Goal: Information Seeking & Learning: Learn about a topic

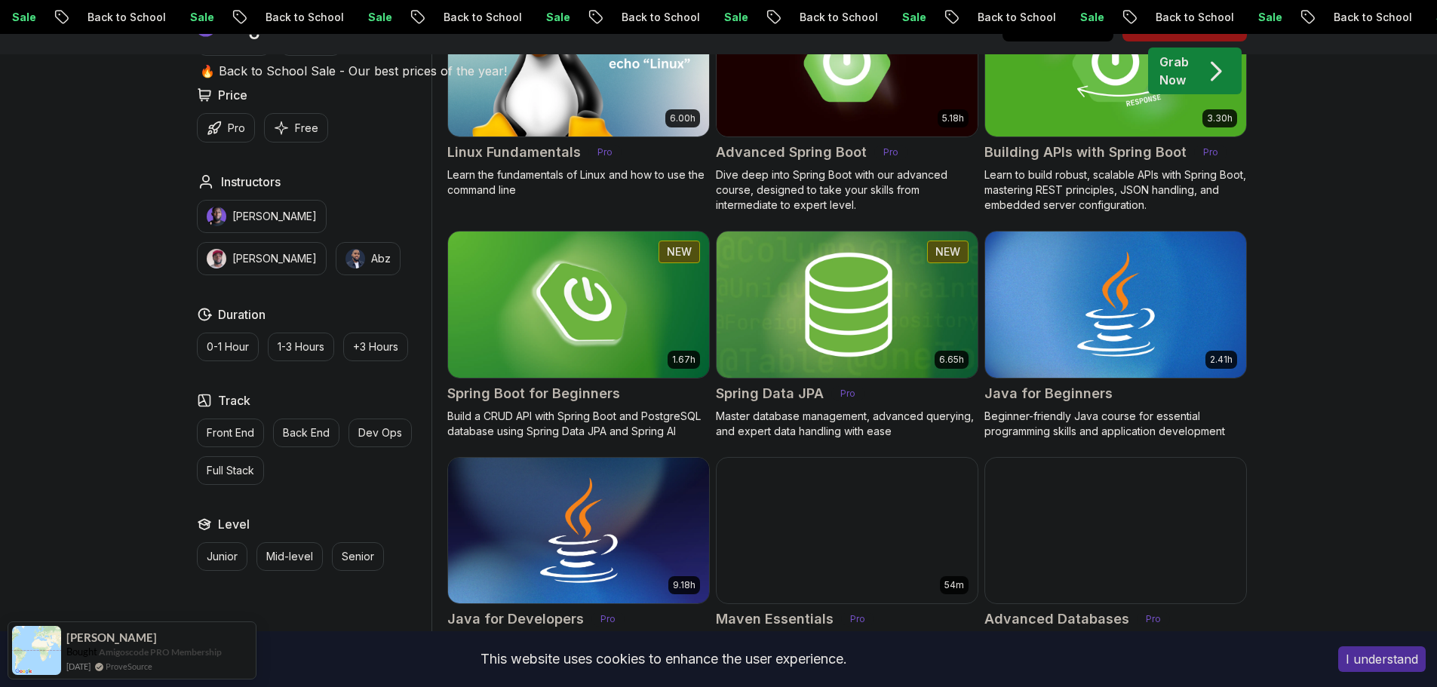
scroll to position [594, 0]
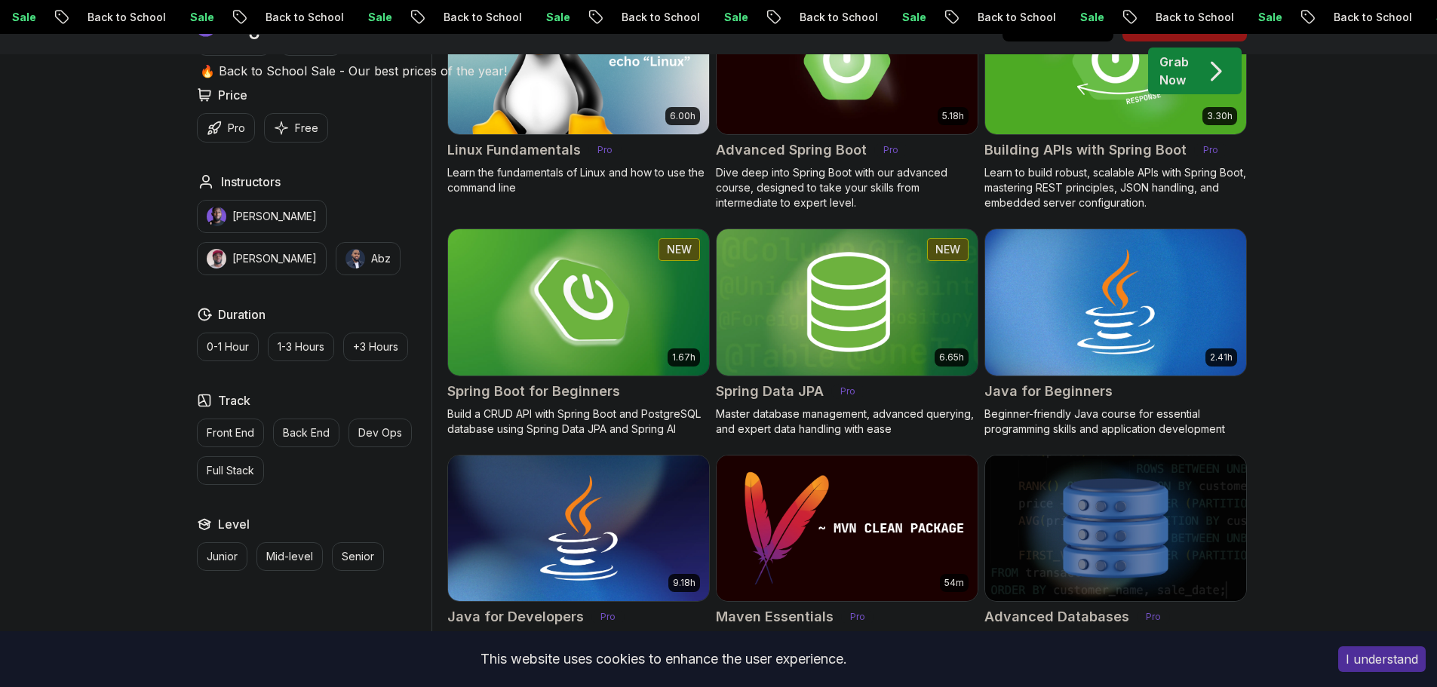
click at [522, 309] on img at bounding box center [578, 302] width 274 height 153
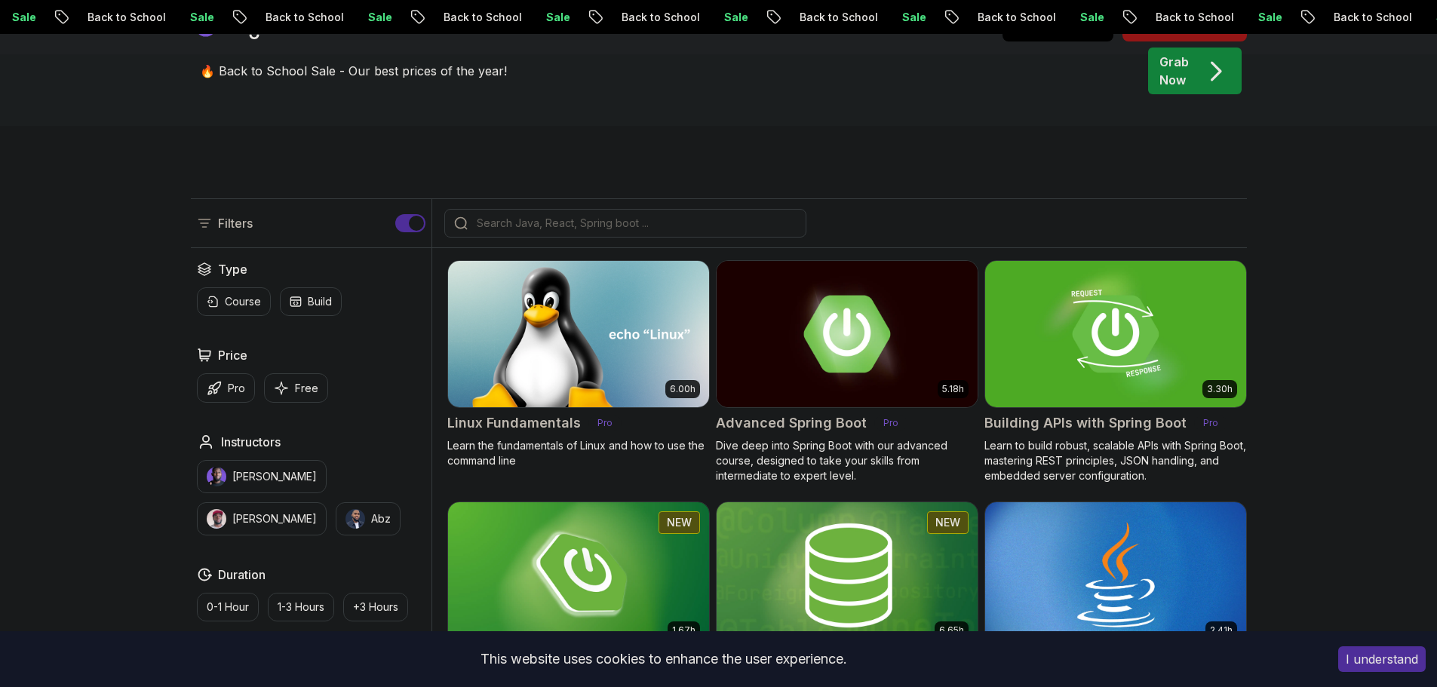
scroll to position [594, 0]
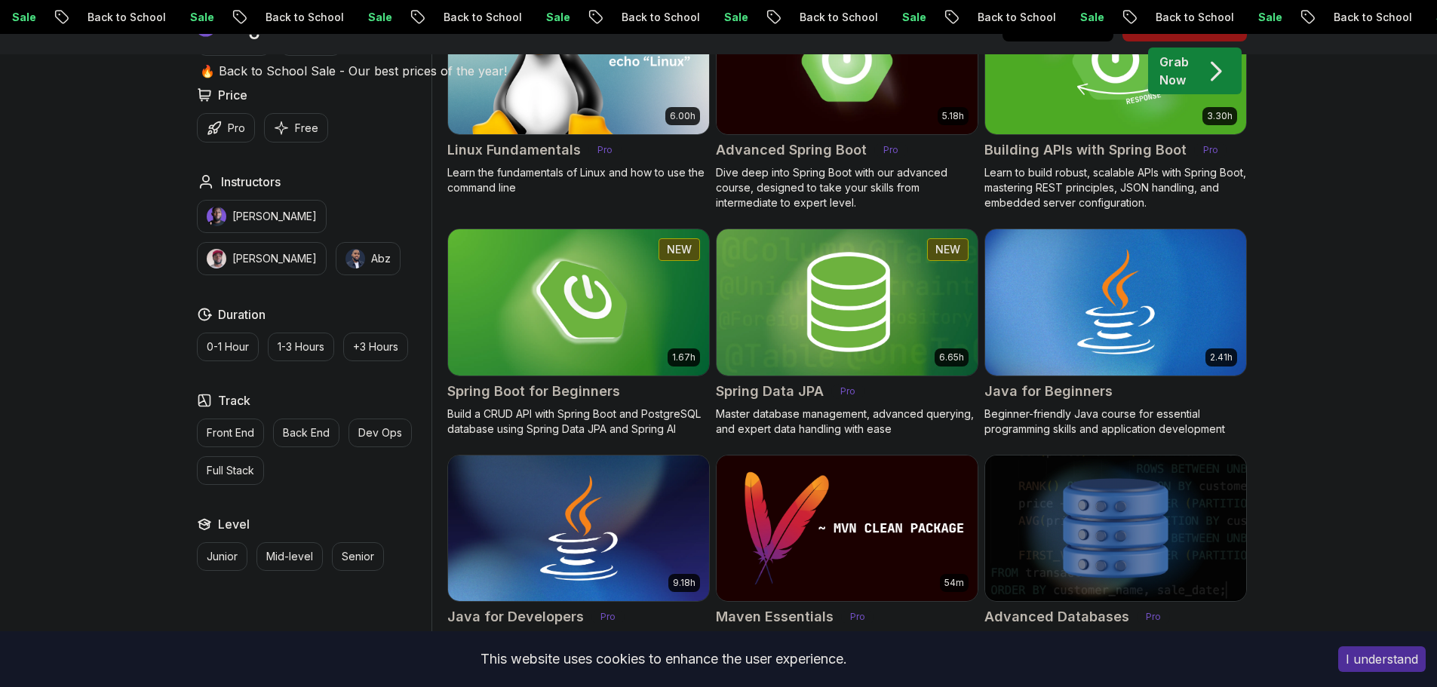
click at [860, 115] on img at bounding box center [847, 60] width 274 height 153
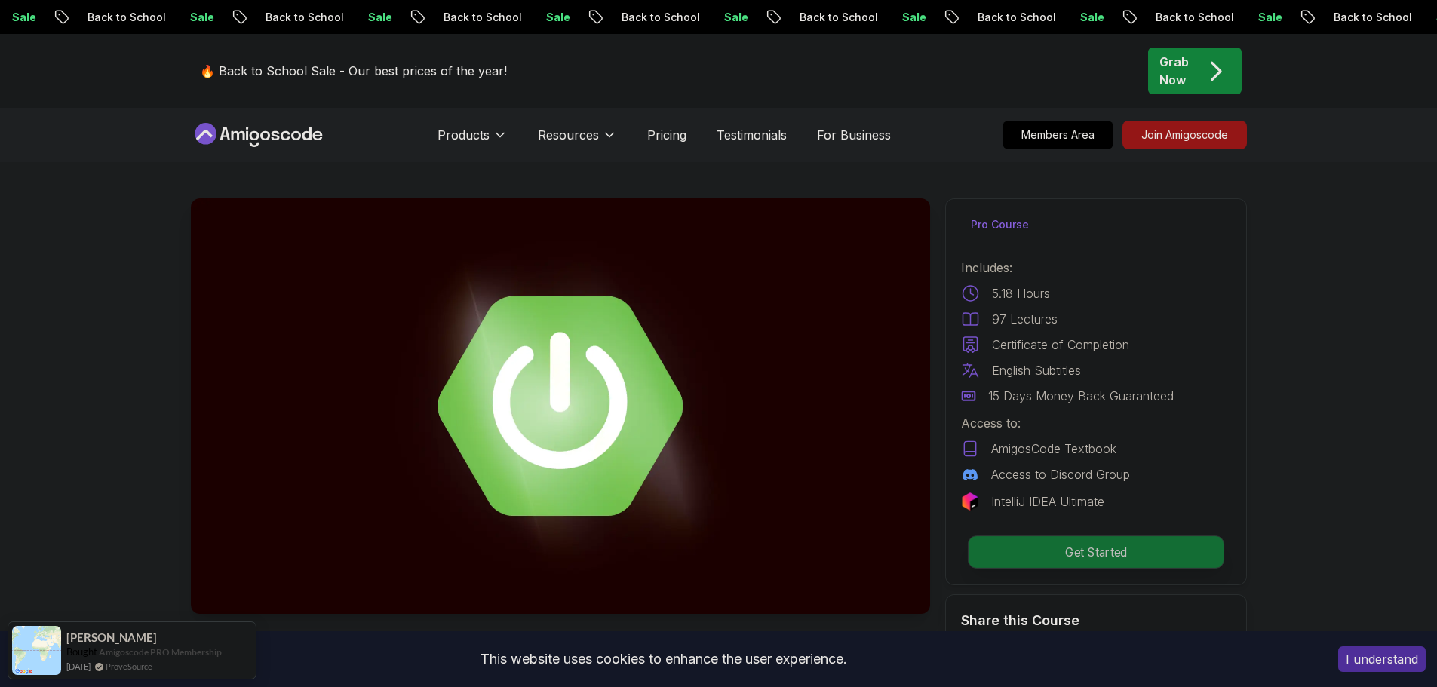
click at [1065, 551] on p "Get Started" at bounding box center [1095, 552] width 255 height 32
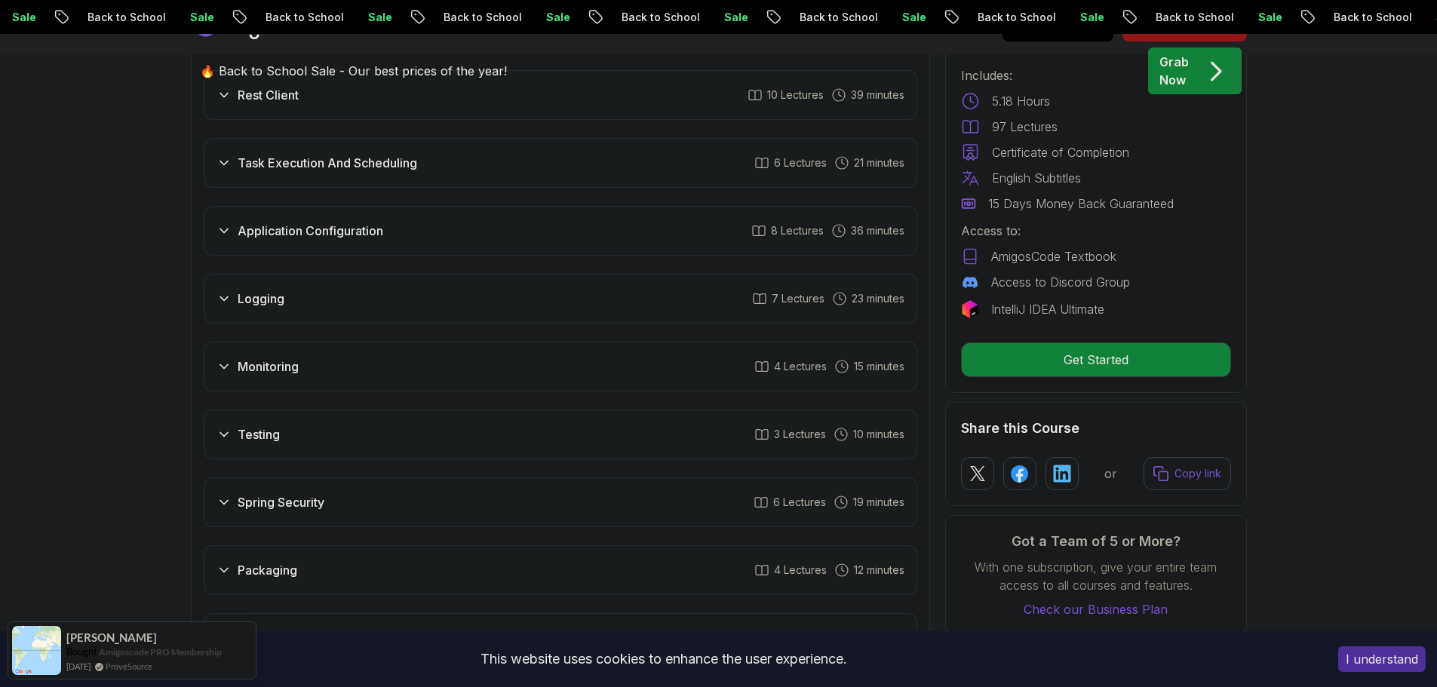
scroll to position [2516, 0]
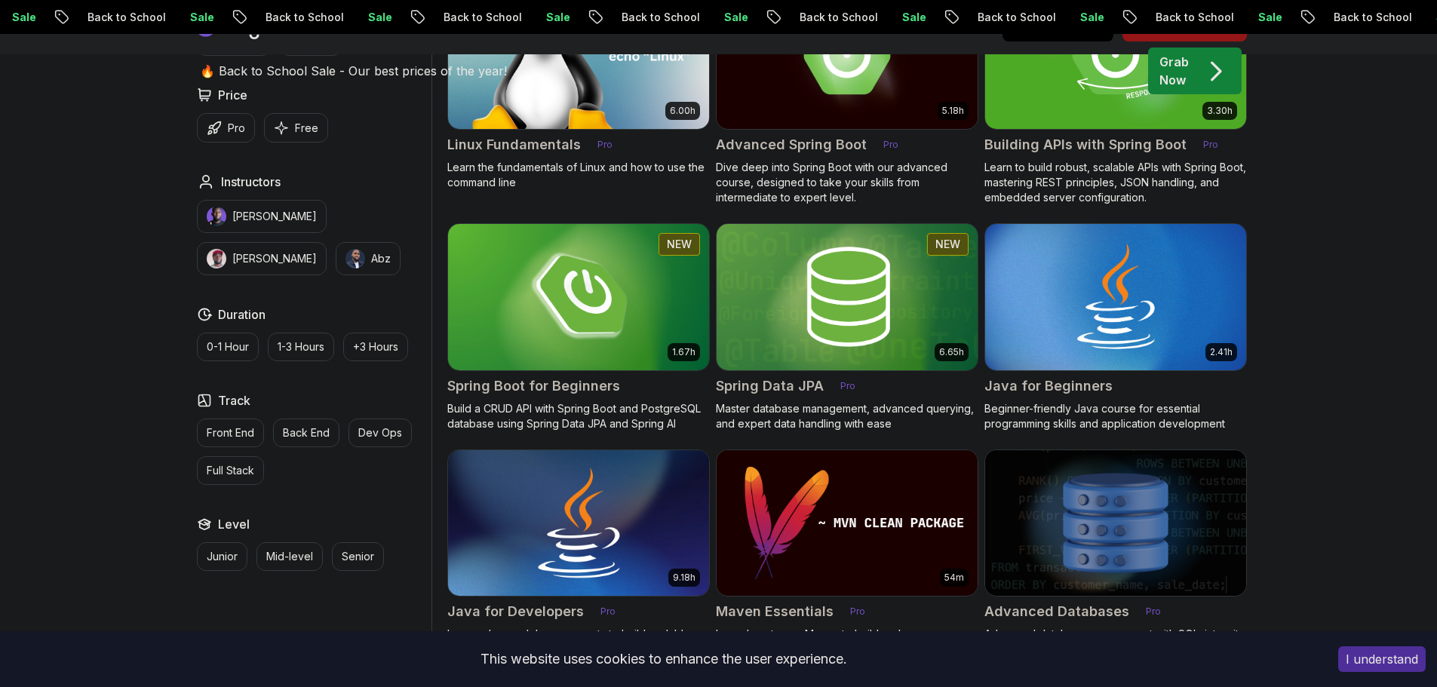
scroll to position [594, 0]
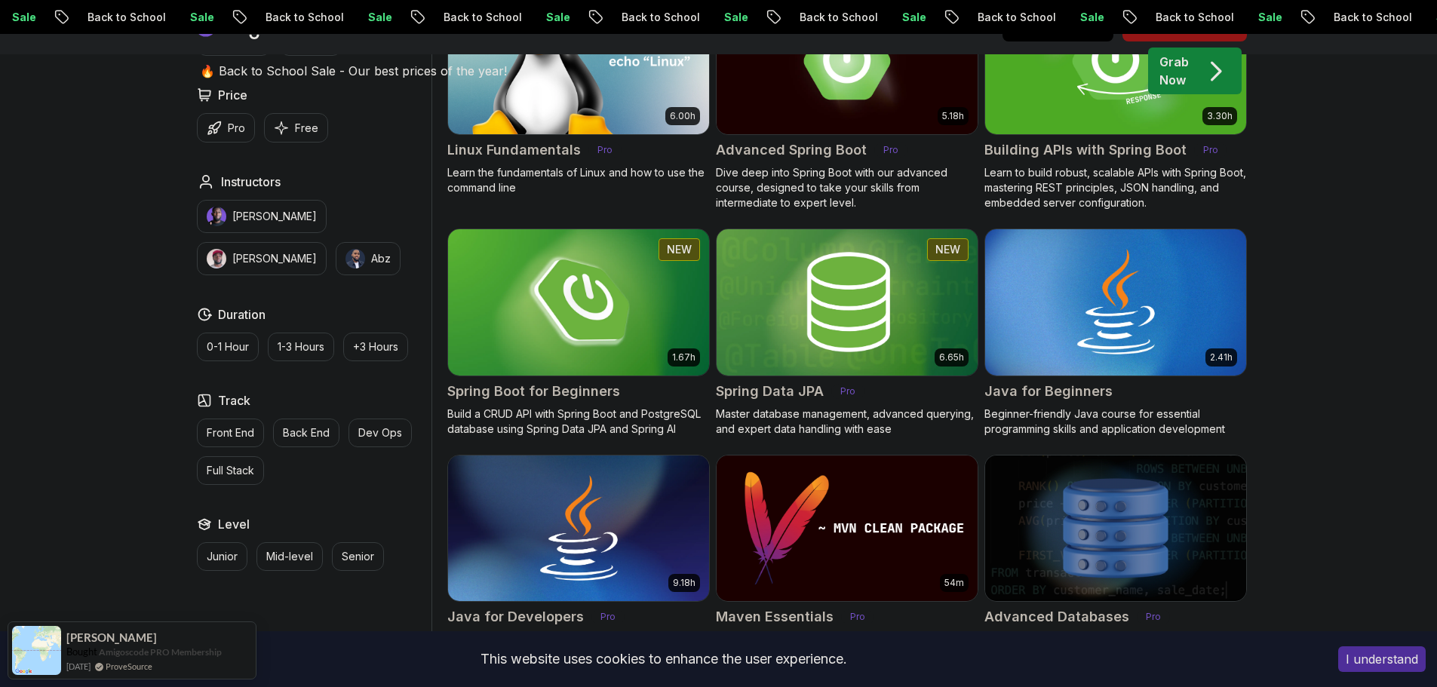
click at [630, 327] on img at bounding box center [578, 302] width 274 height 153
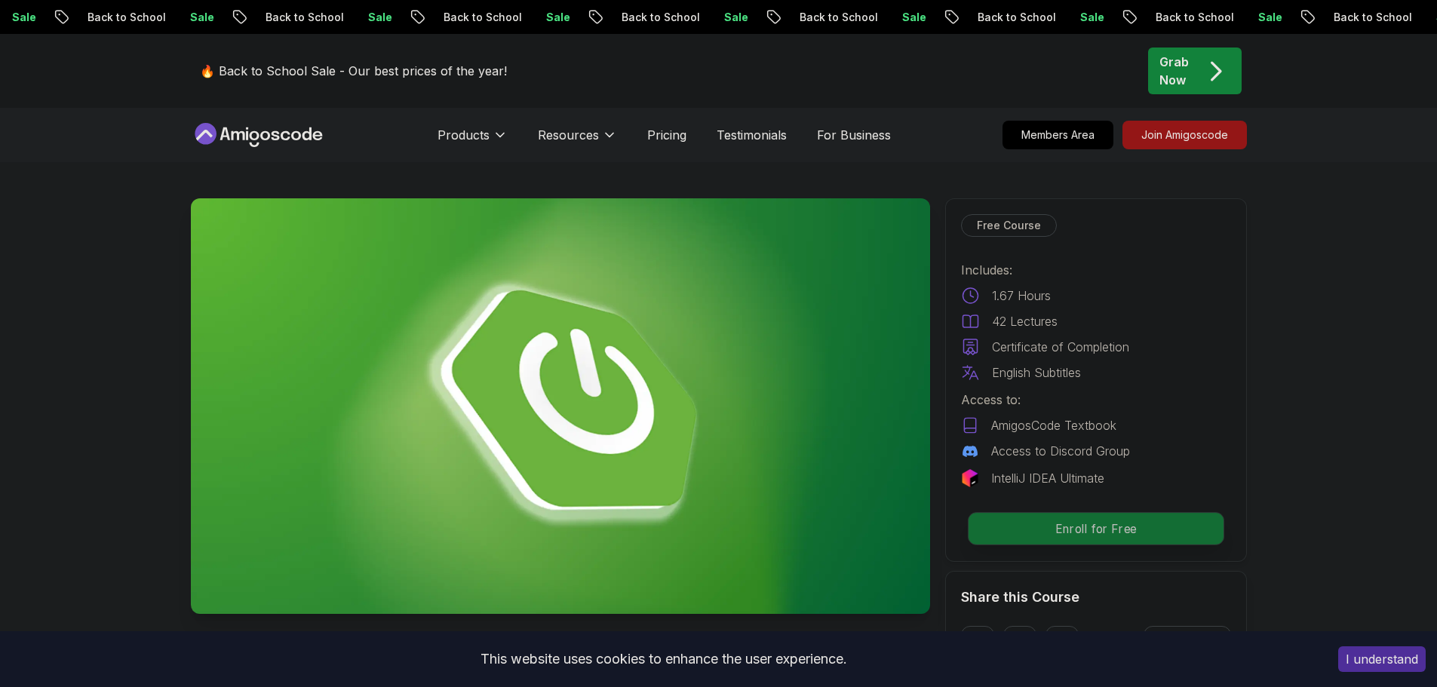
click at [1051, 530] on p "Enroll for Free" at bounding box center [1095, 529] width 255 height 32
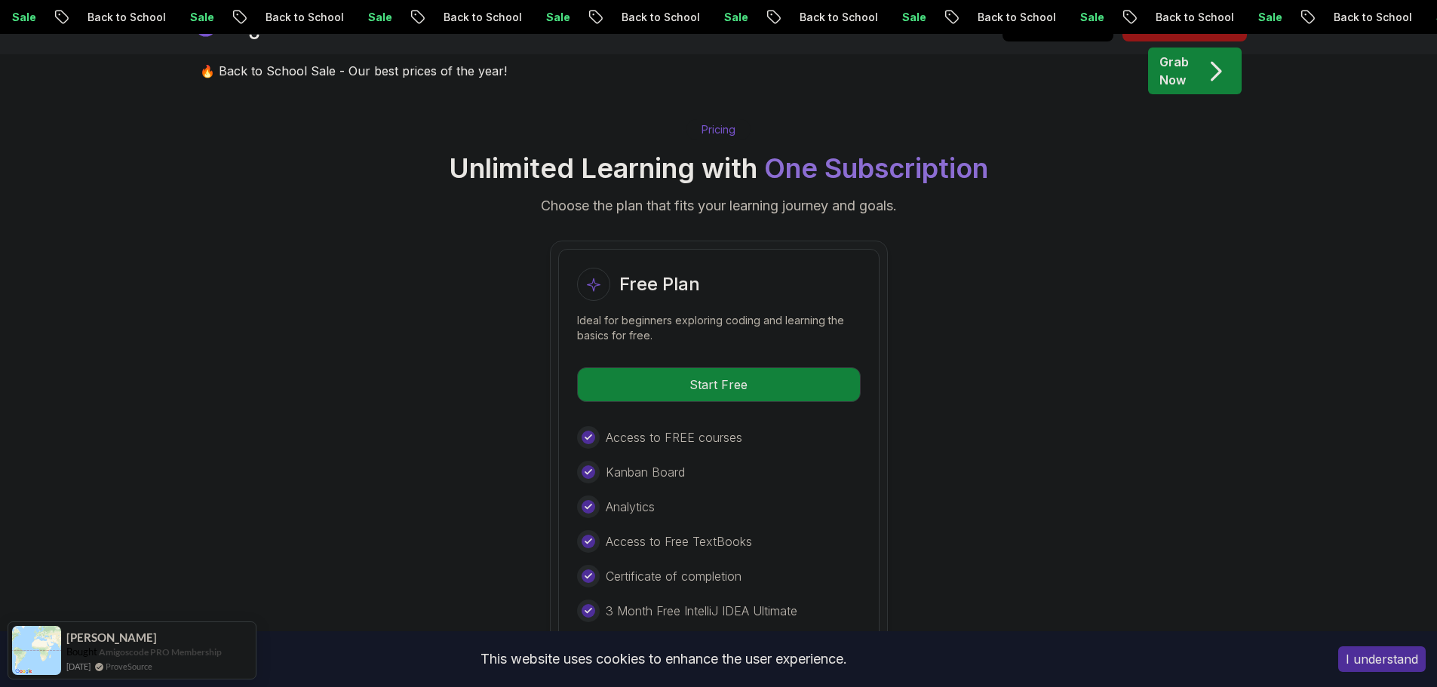
scroll to position [3070, 0]
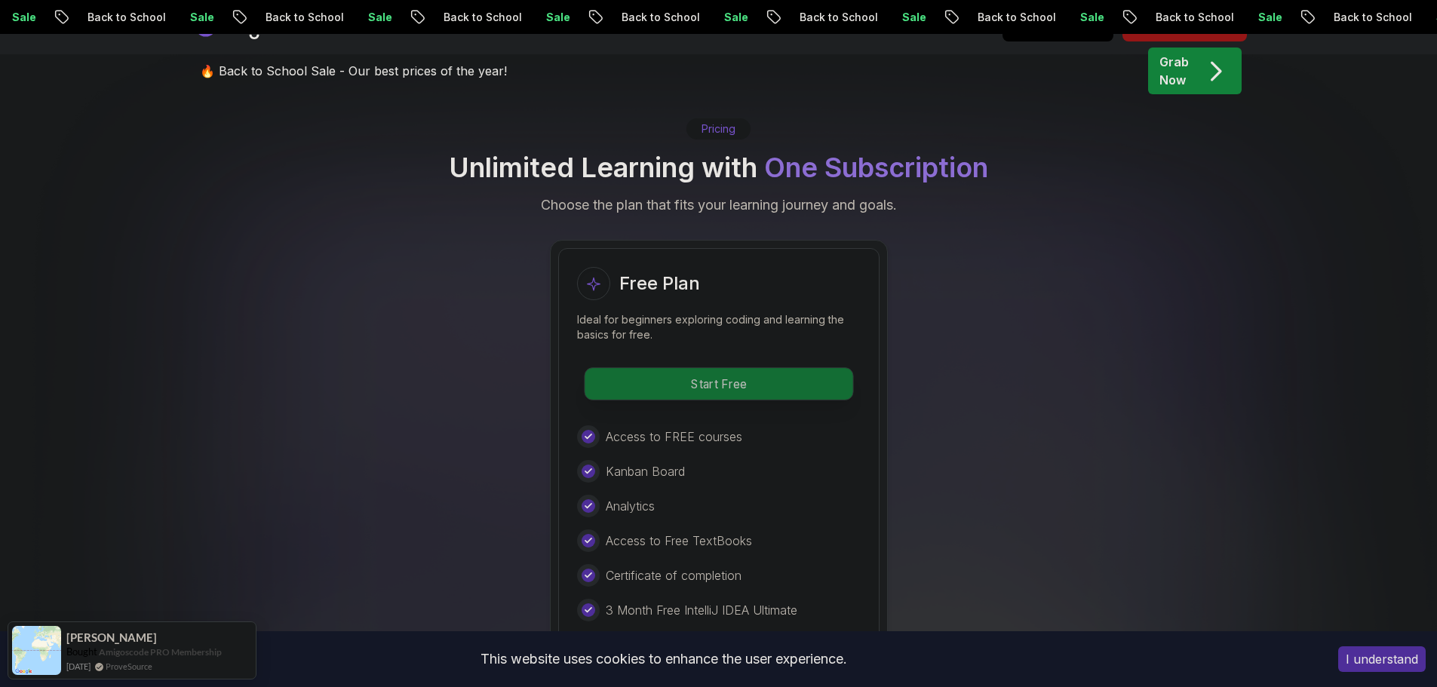
click at [792, 368] on p "Start Free" at bounding box center [719, 384] width 268 height 32
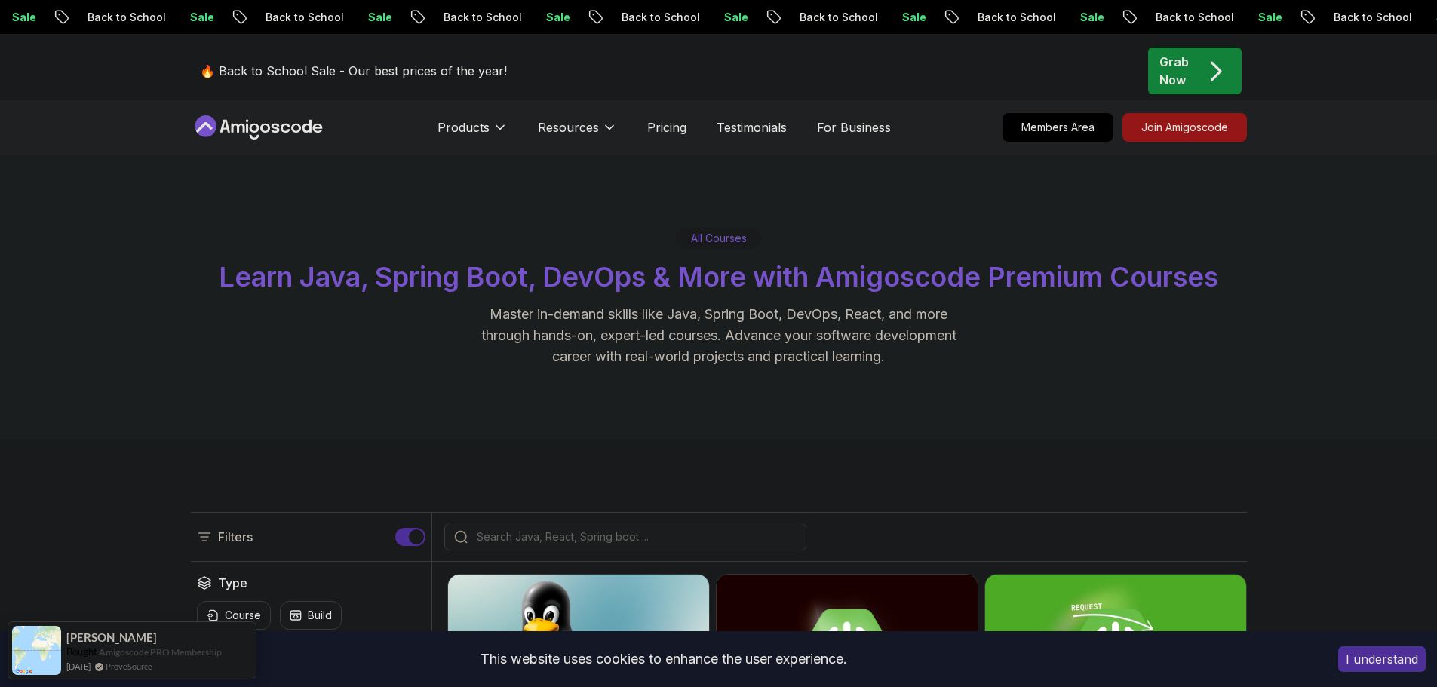
scroll to position [149, 0]
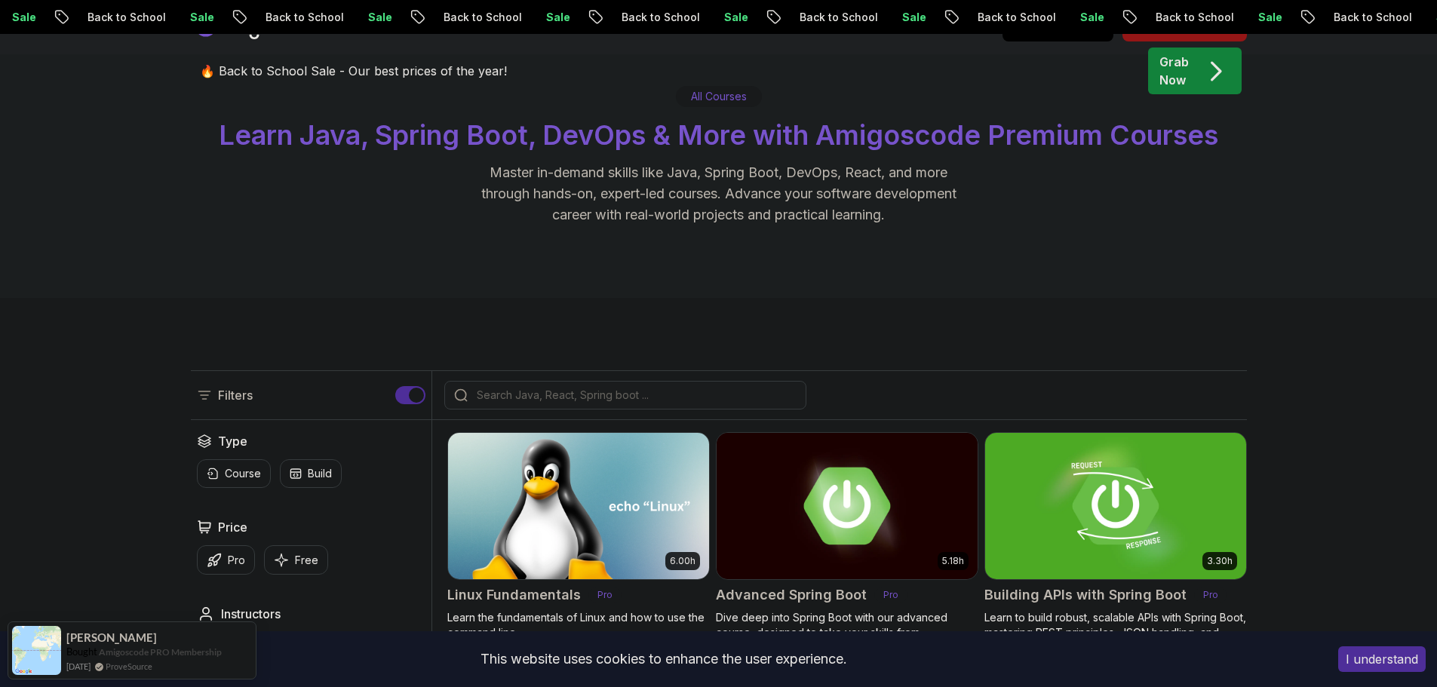
click at [608, 388] on input "search" at bounding box center [635, 395] width 323 height 15
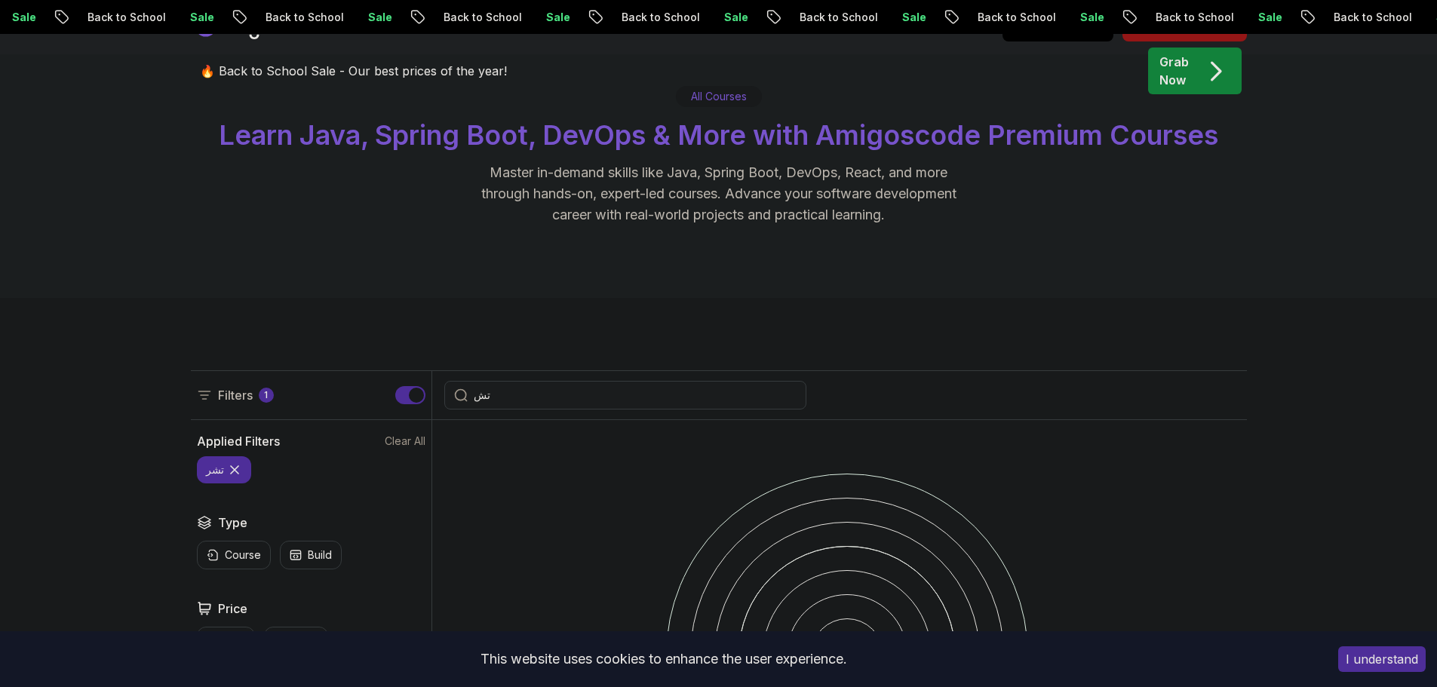
type input "ت"
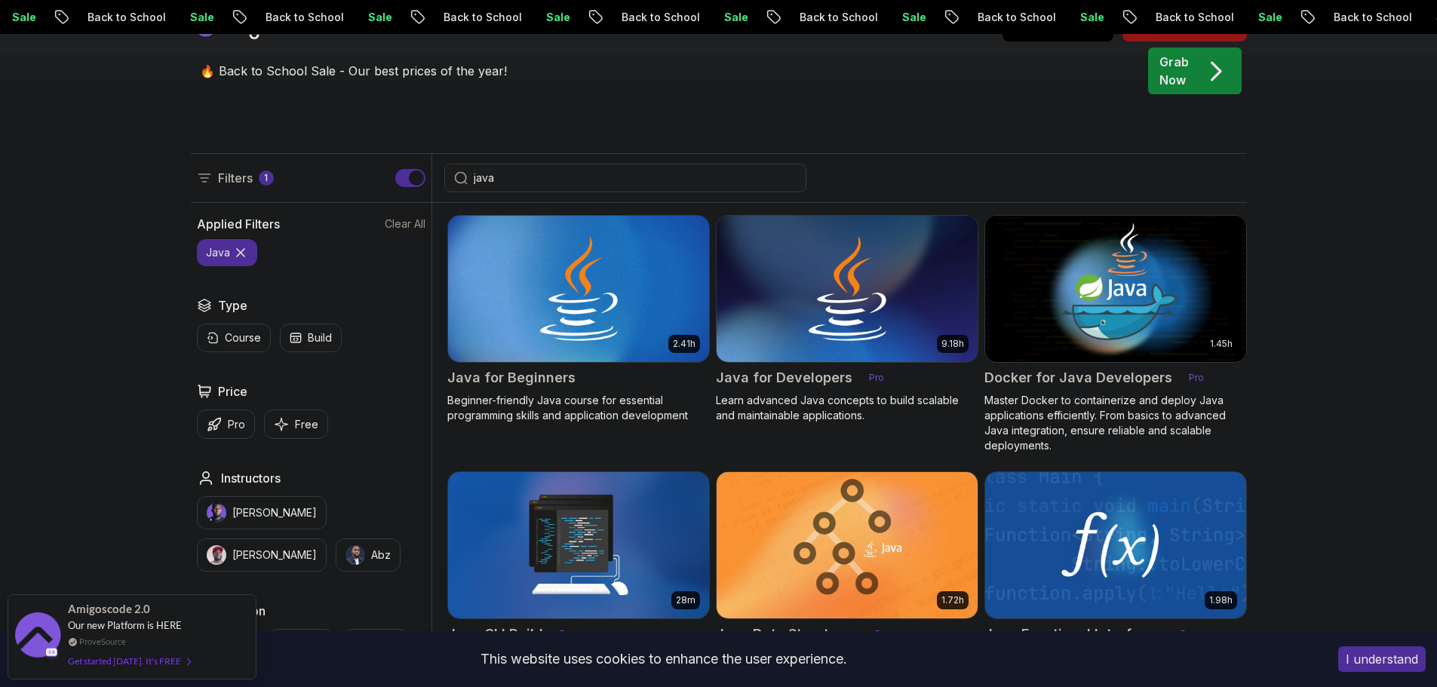
scroll to position [374, 0]
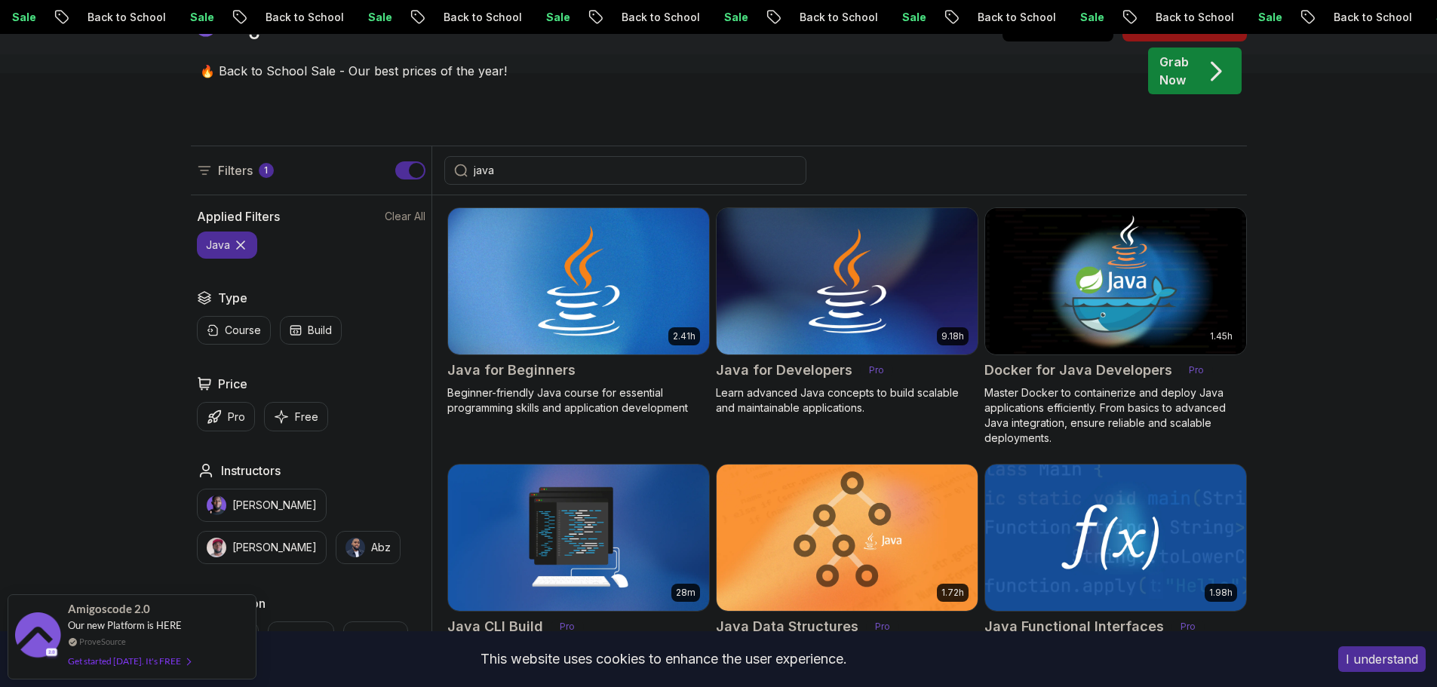
type input "java"
click at [600, 228] on img at bounding box center [578, 280] width 274 height 153
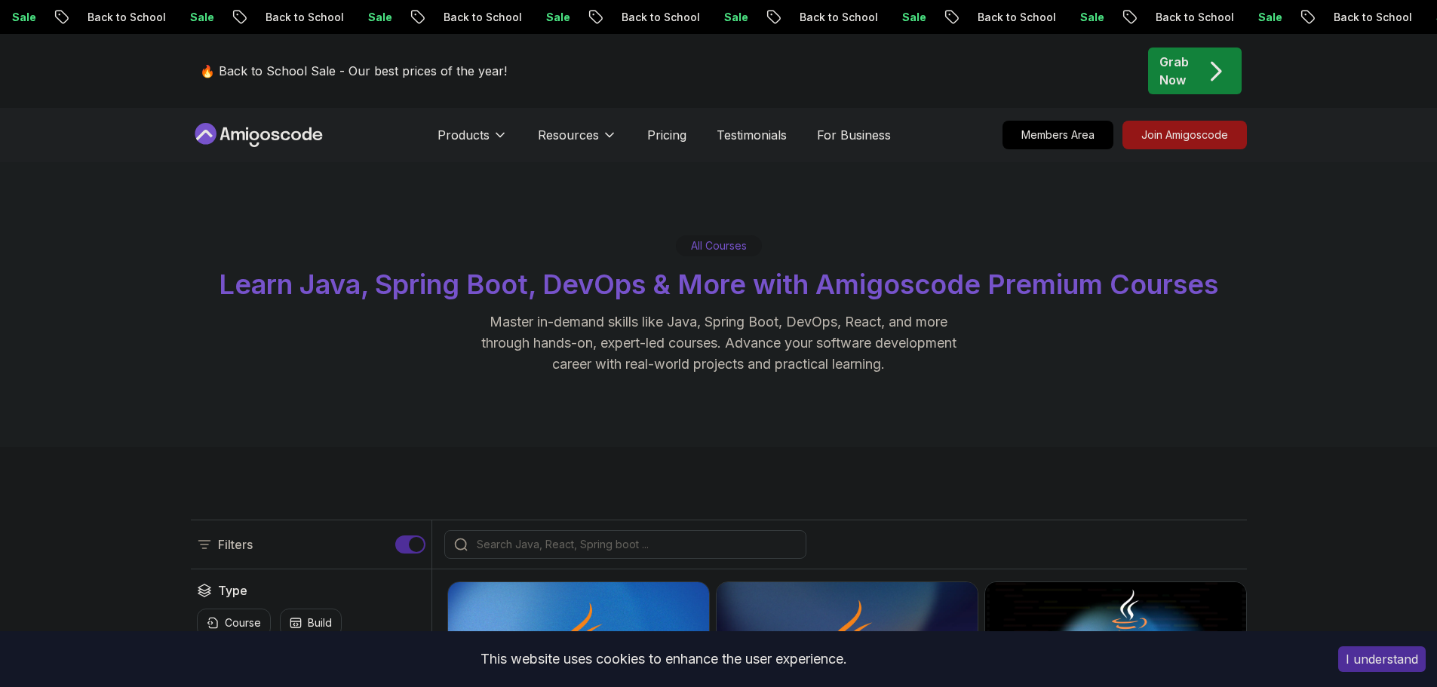
click at [769, 579] on img at bounding box center [847, 655] width 274 height 153
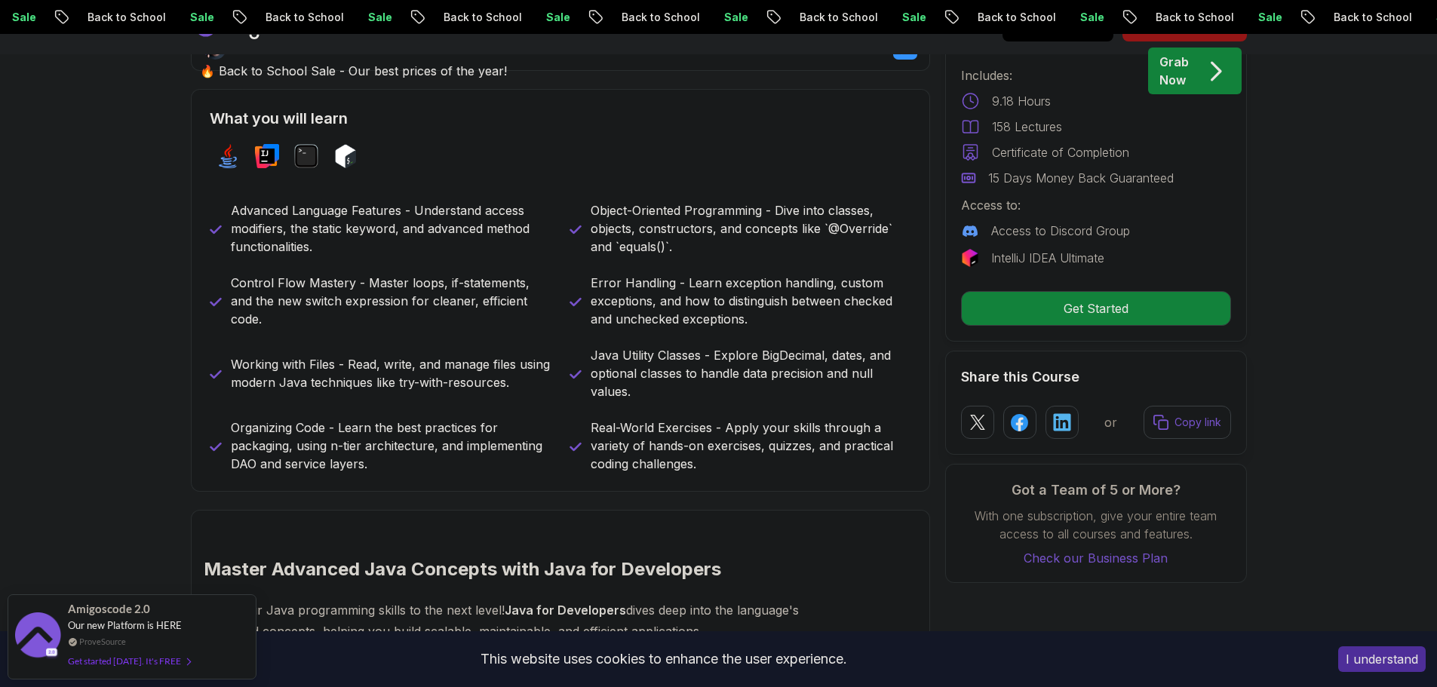
scroll to position [703, 0]
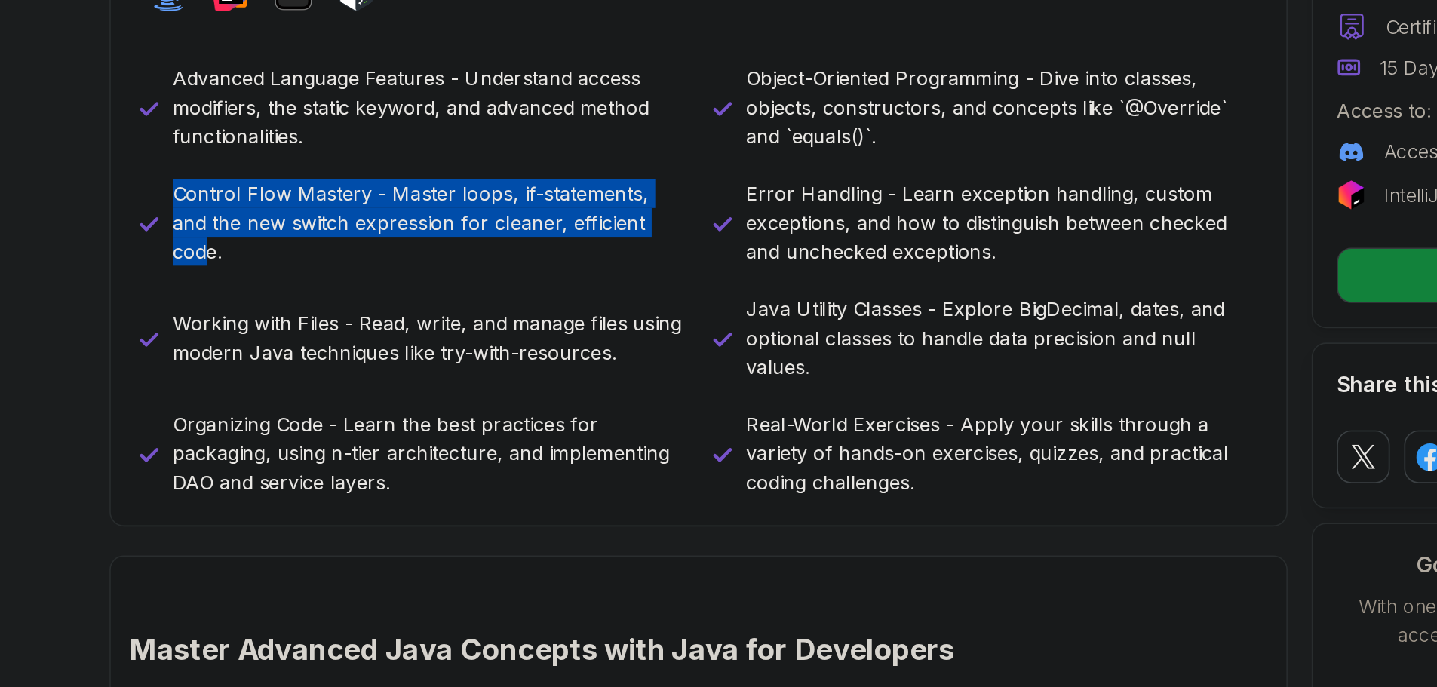
drag, startPoint x: 232, startPoint y: 264, endPoint x: 544, endPoint y: 294, distance: 313.8
click at [544, 294] on div "Control Flow Mastery - Master loops, if-statements, and the new switch expressi…" at bounding box center [381, 275] width 342 height 54
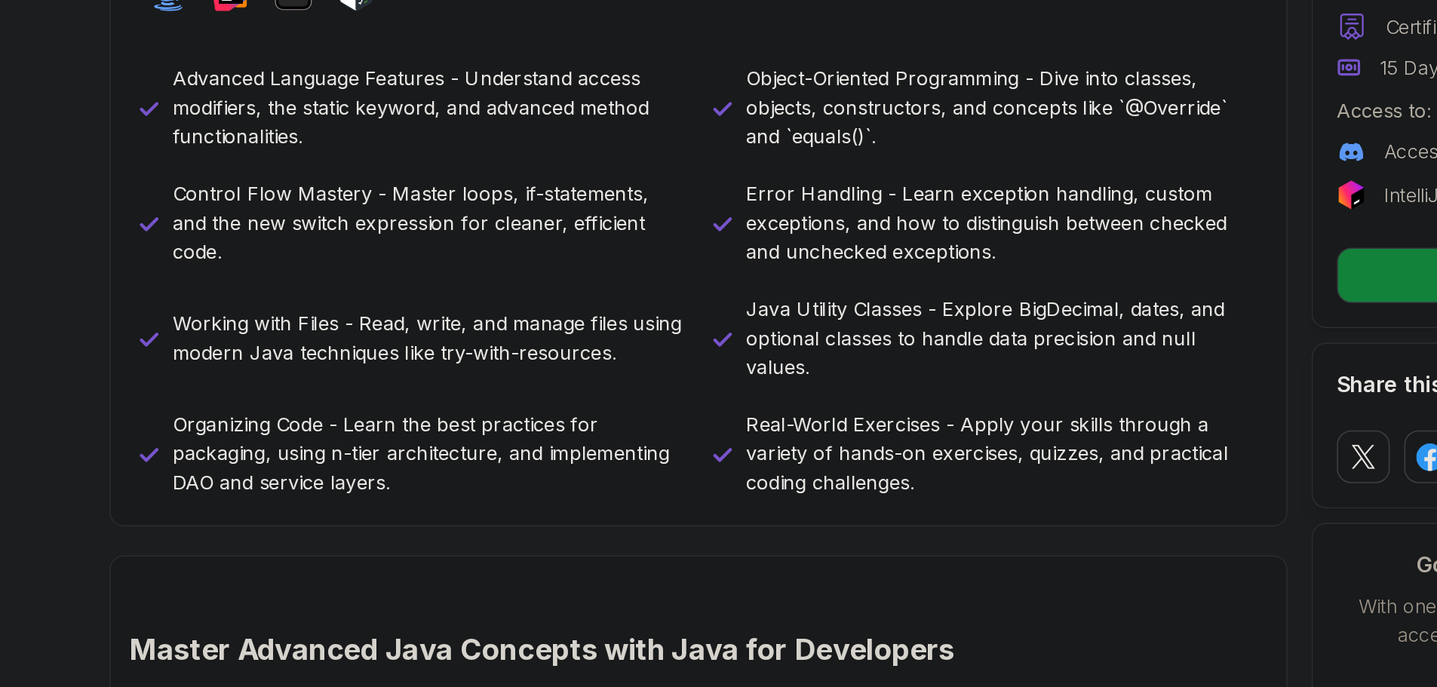
click at [551, 313] on div "Advanced Language Features - Understand access modifiers, the static keyword, a…" at bounding box center [561, 312] width 702 height 272
click at [348, 332] on p "Working with Files - Read, write, and manage files using modern Java techniques…" at bounding box center [391, 348] width 321 height 36
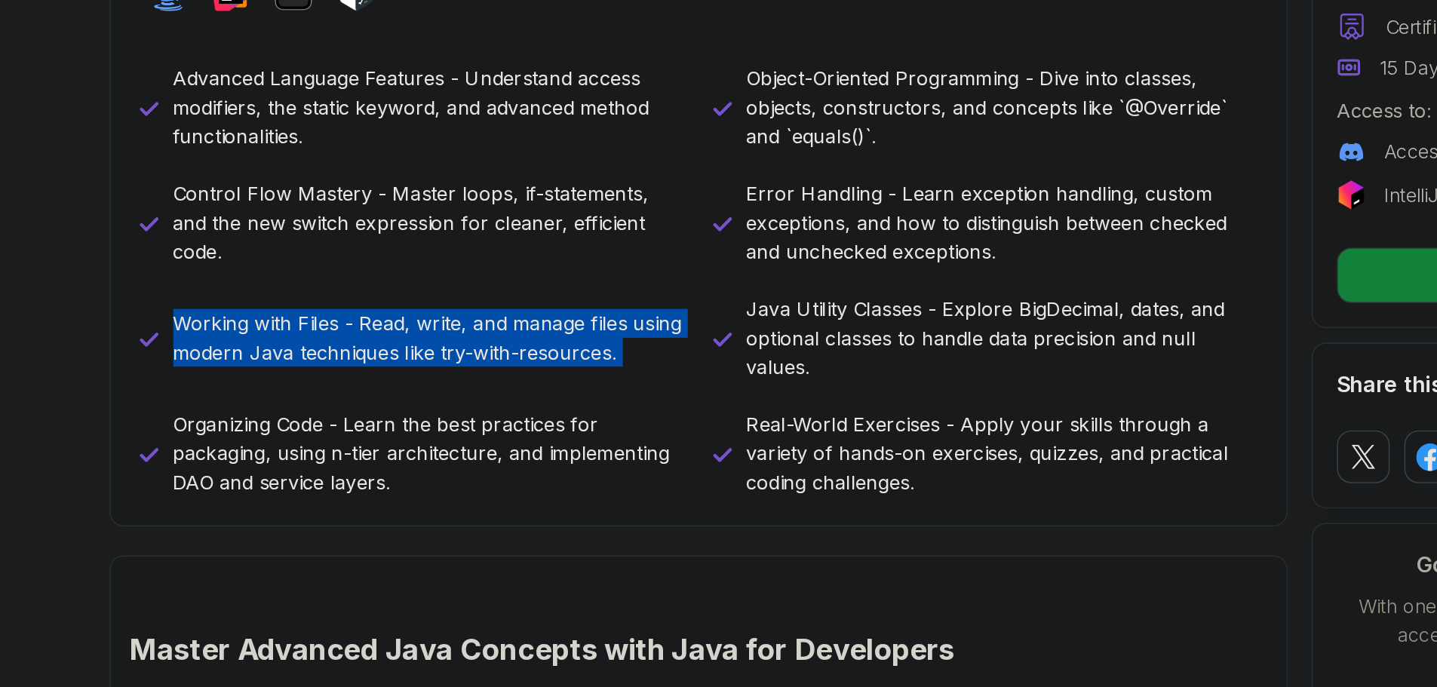
click at [348, 332] on p "Working with Files - Read, write, and manage files using modern Java techniques…" at bounding box center [391, 348] width 321 height 36
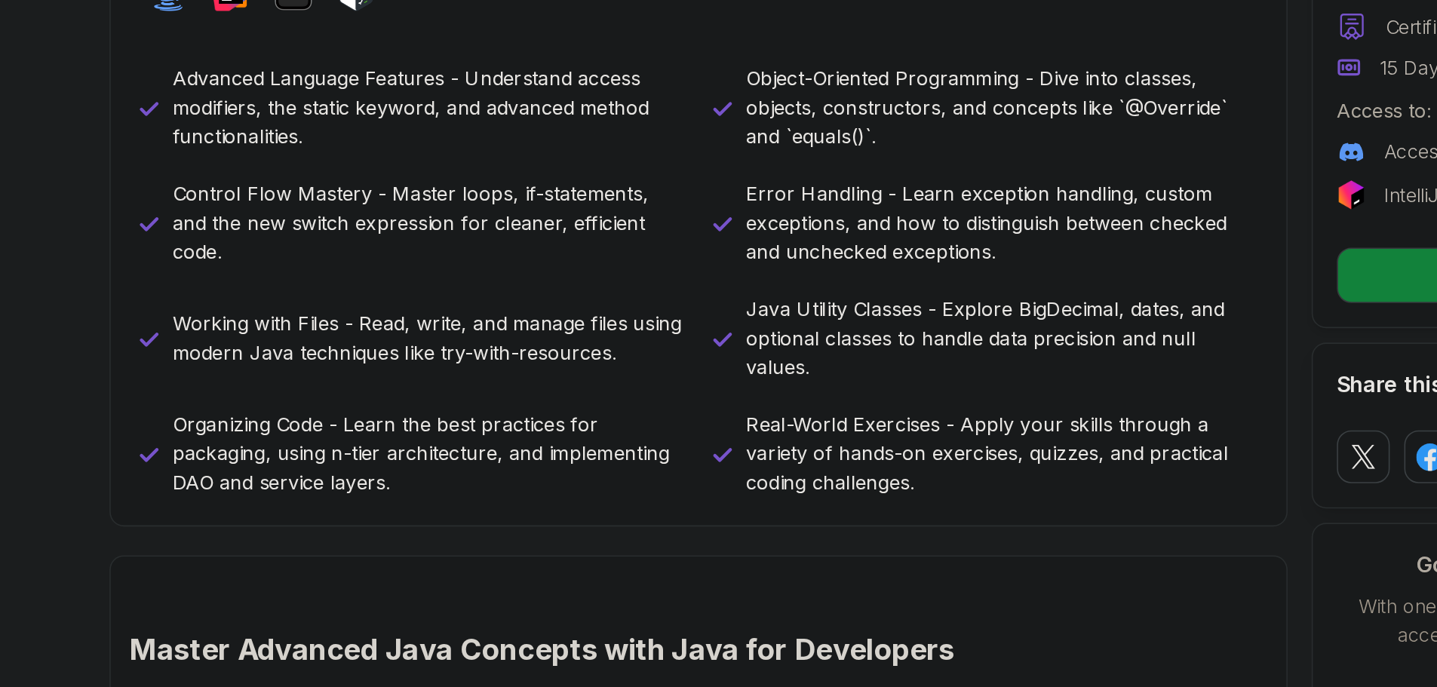
click at [382, 402] on p "Organizing Code - Learn the best practices for packaging, using n-tier architec…" at bounding box center [391, 420] width 321 height 54
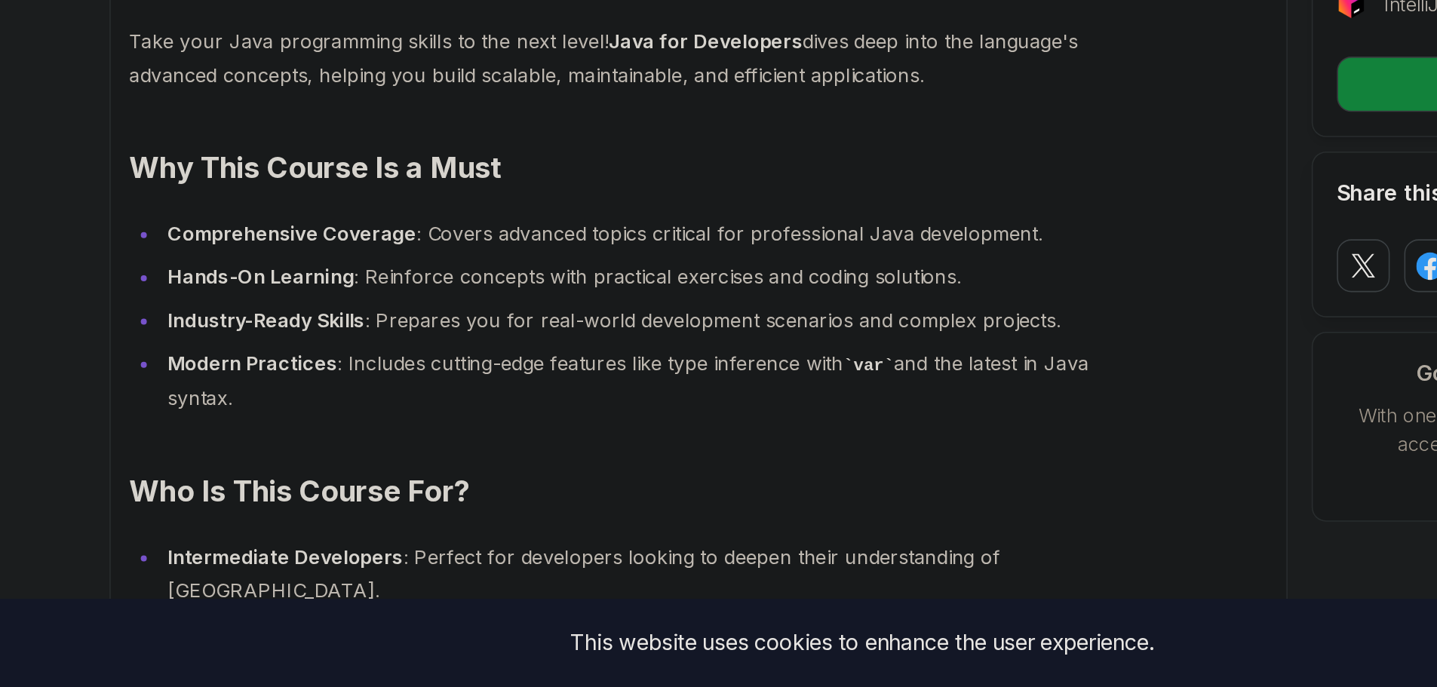
scroll to position [1061, 0]
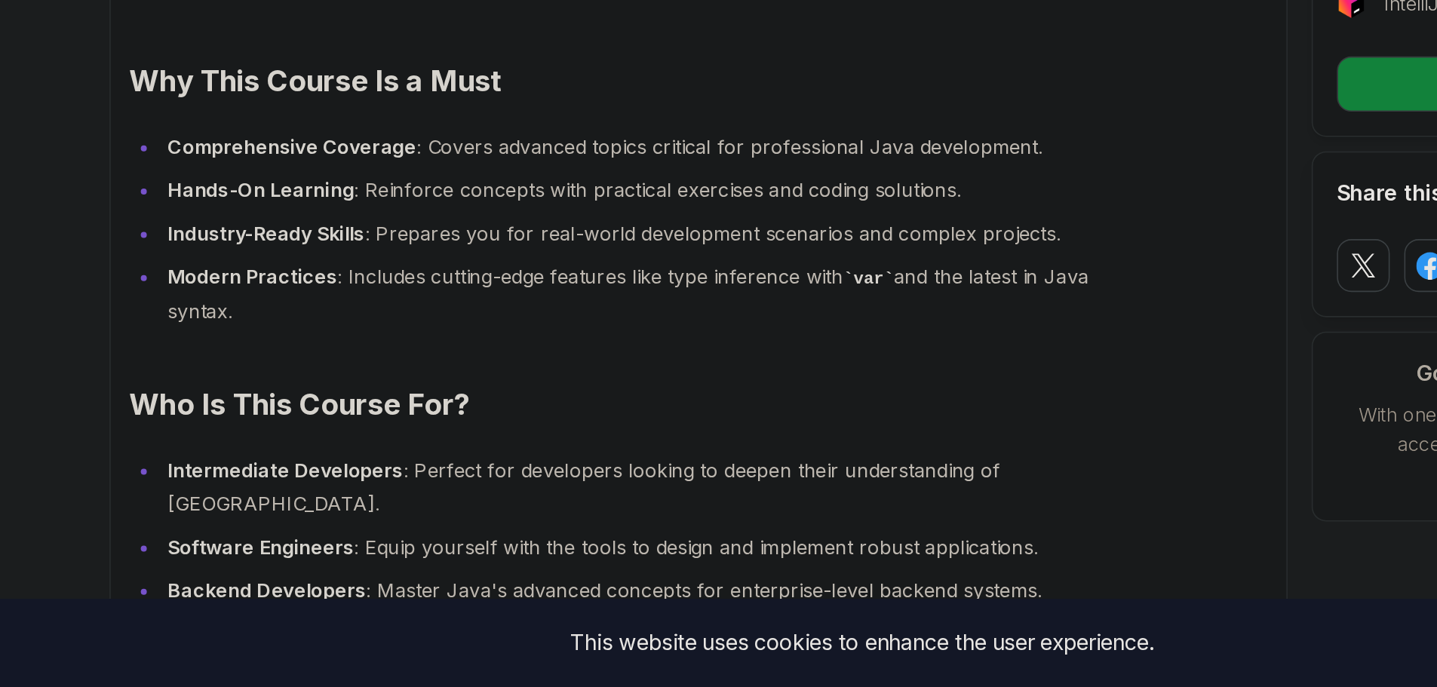
click at [335, 302] on h2 "Why This Course Is a Must" at bounding box center [525, 307] width 642 height 24
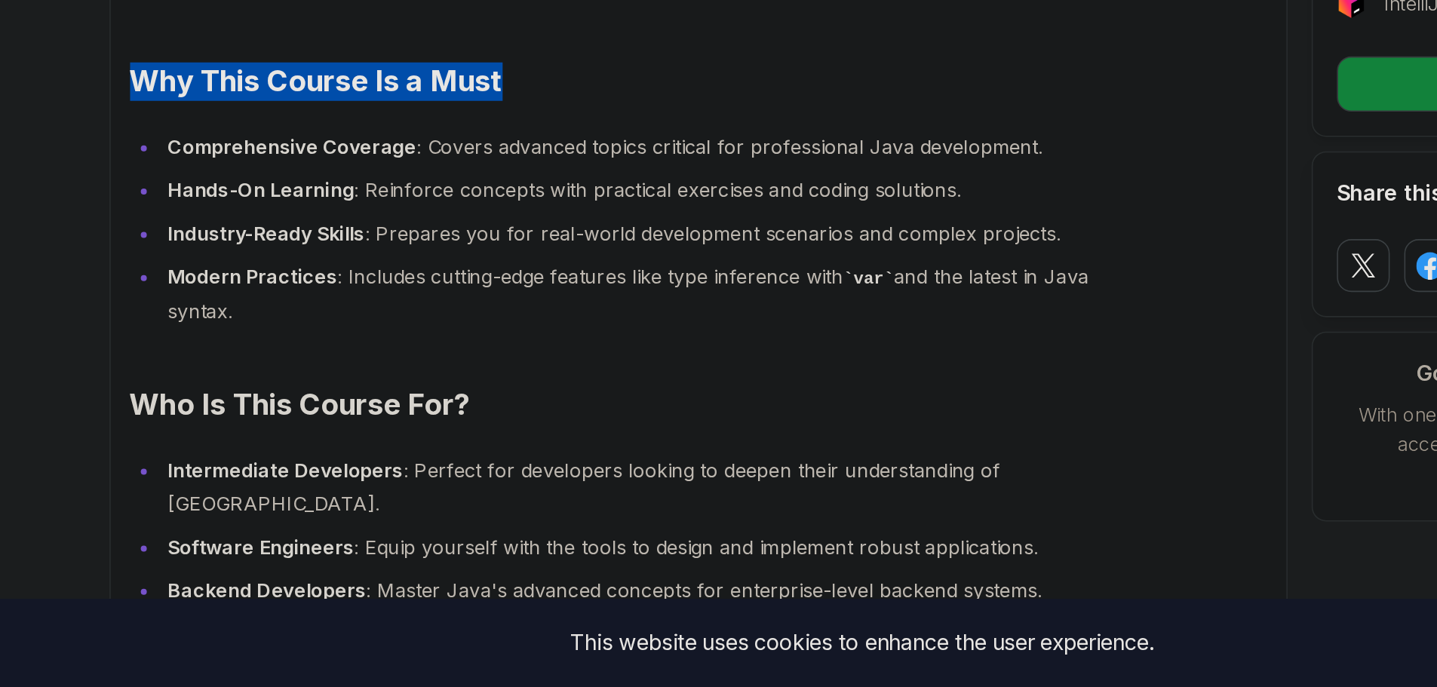
click at [335, 302] on h2 "Why This Course Is a Must" at bounding box center [525, 307] width 642 height 24
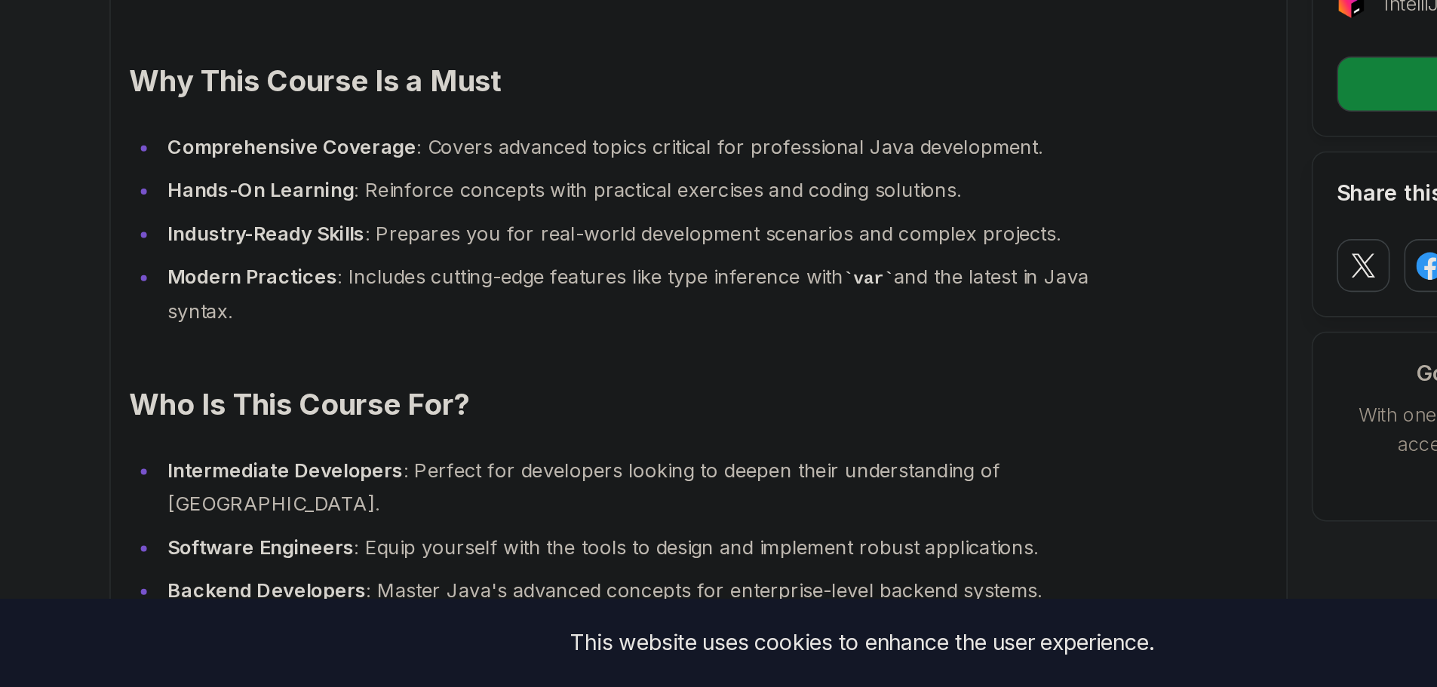
click at [423, 441] on li "Modern Practices : Includes cutting-edge features like type inference with var …" at bounding box center [534, 440] width 622 height 43
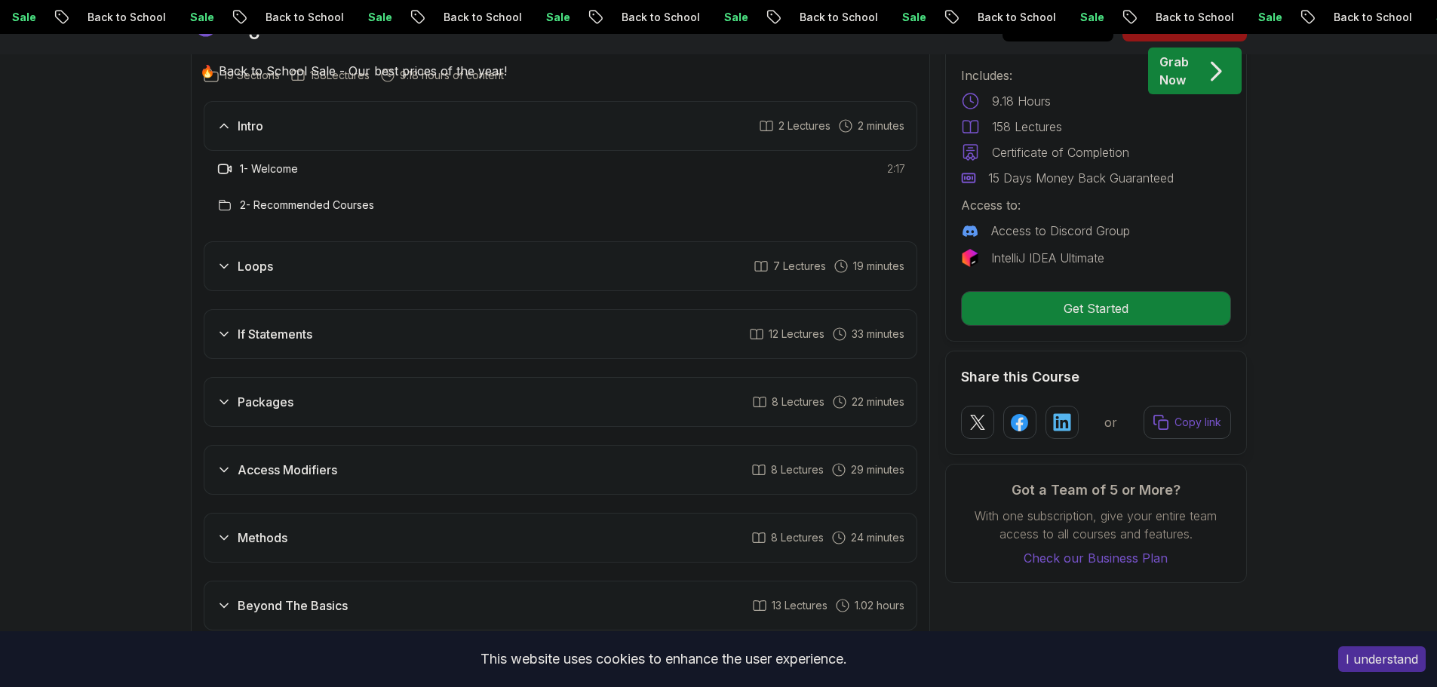
scroll to position [2074, 0]
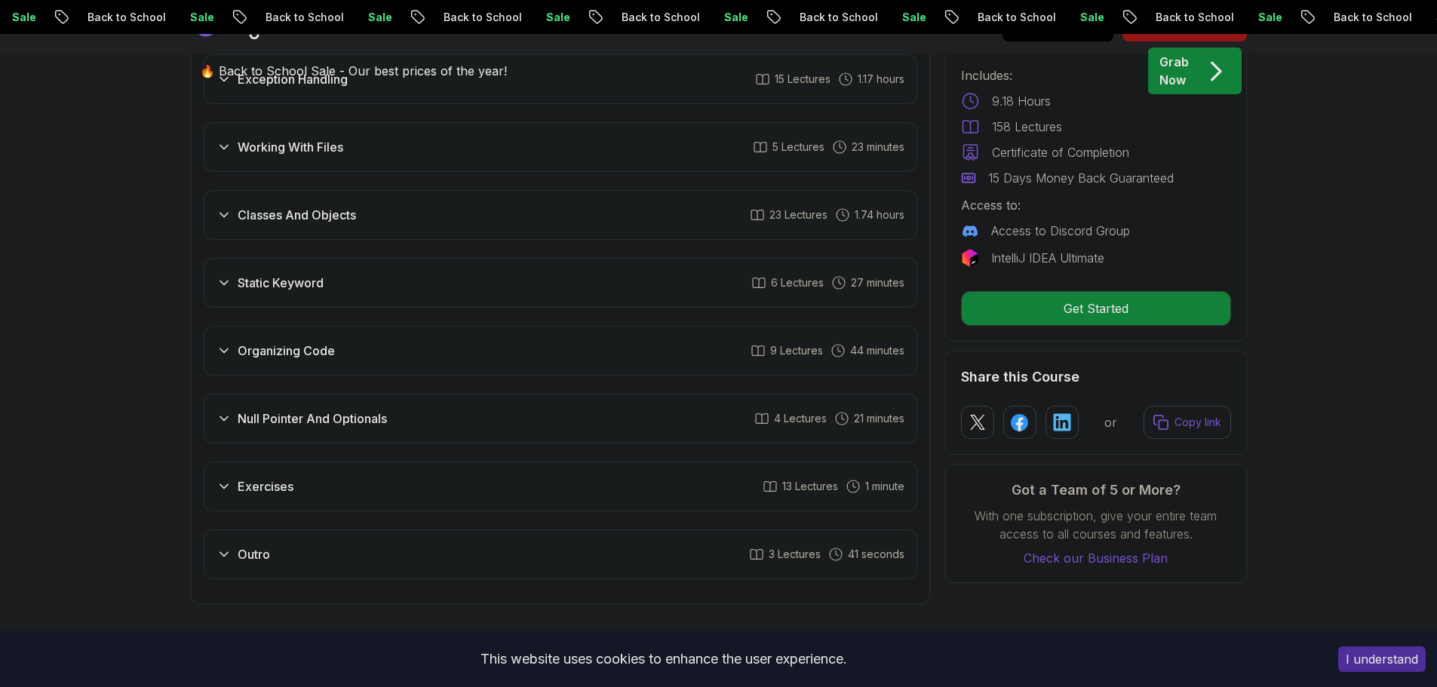
click at [222, 207] on icon at bounding box center [224, 214] width 15 height 15
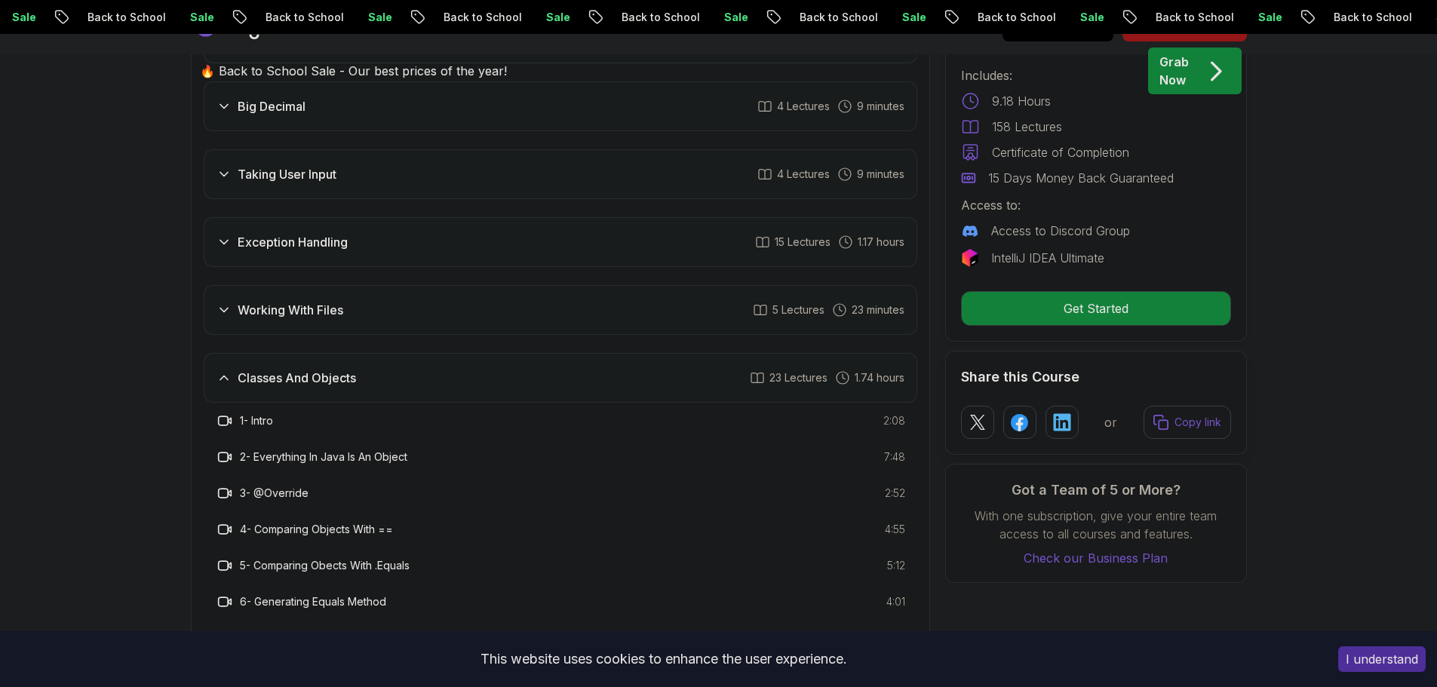
scroll to position [2697, 0]
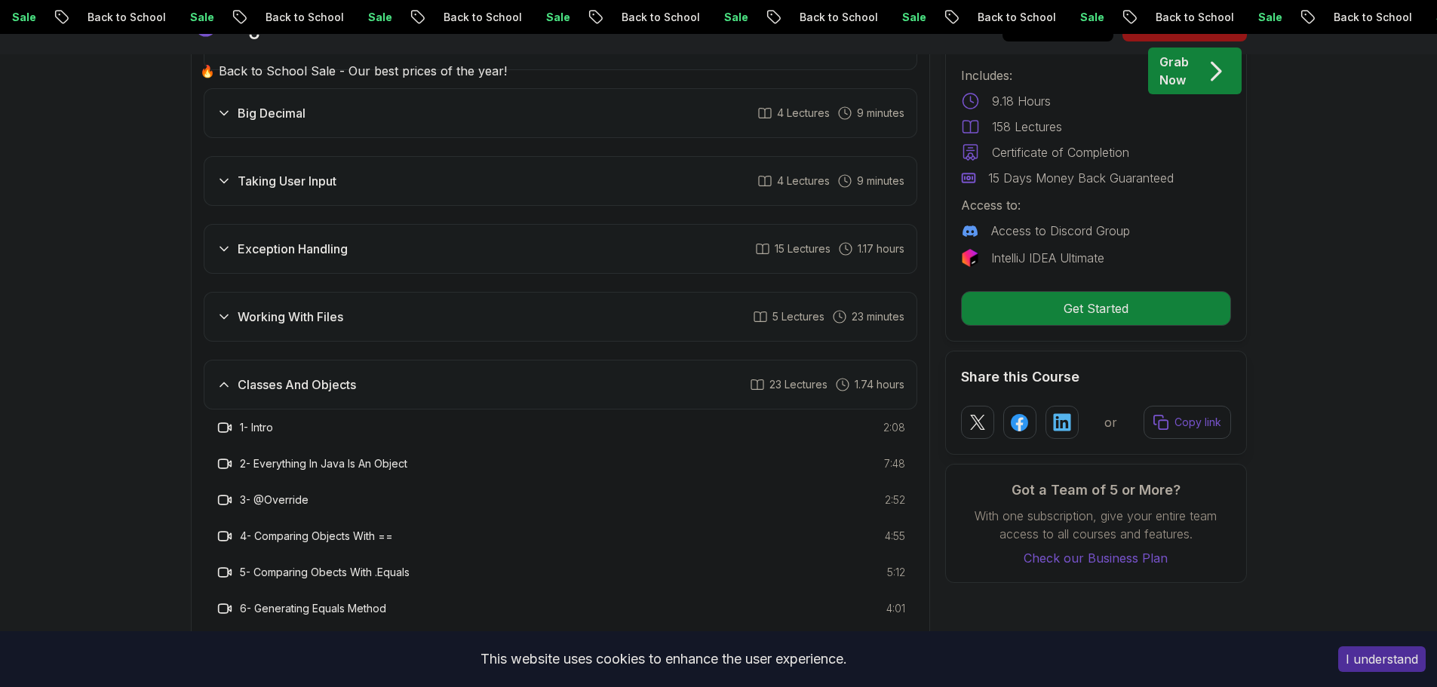
click at [222, 382] on icon at bounding box center [224, 384] width 8 height 4
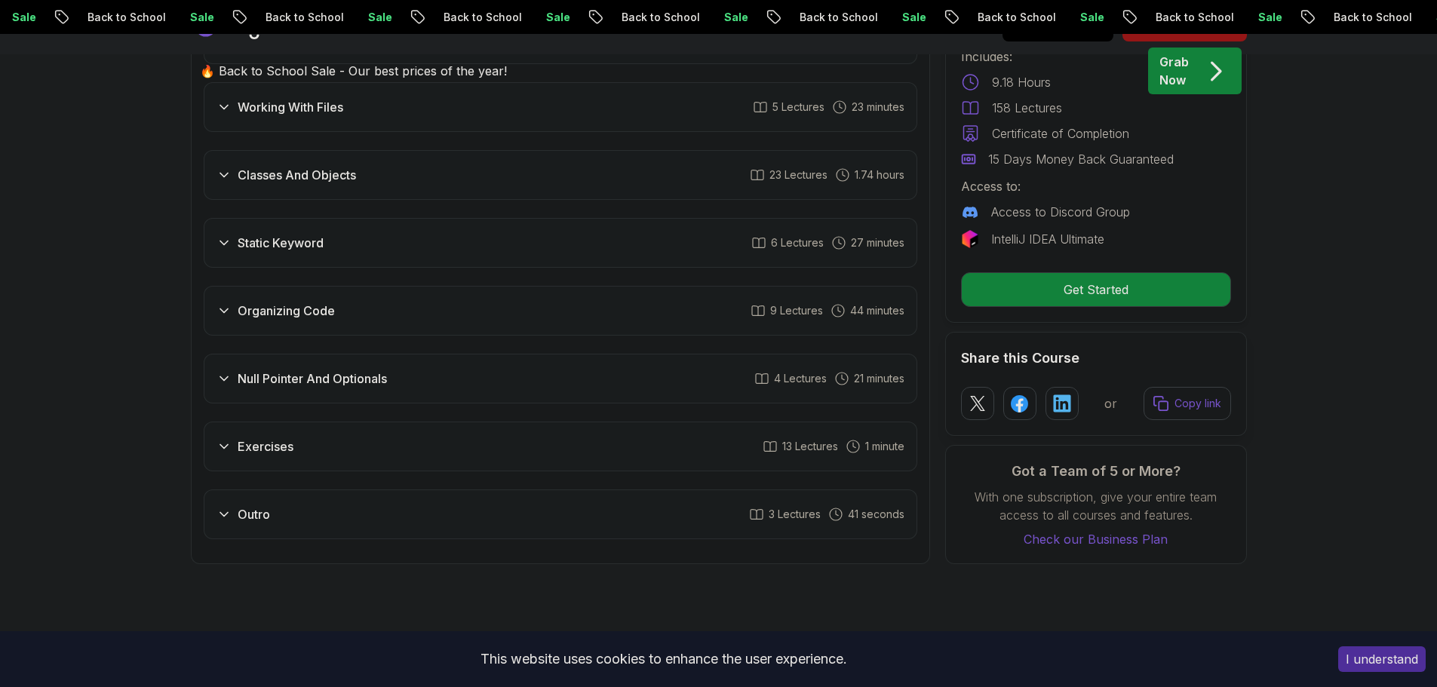
scroll to position [2911, 0]
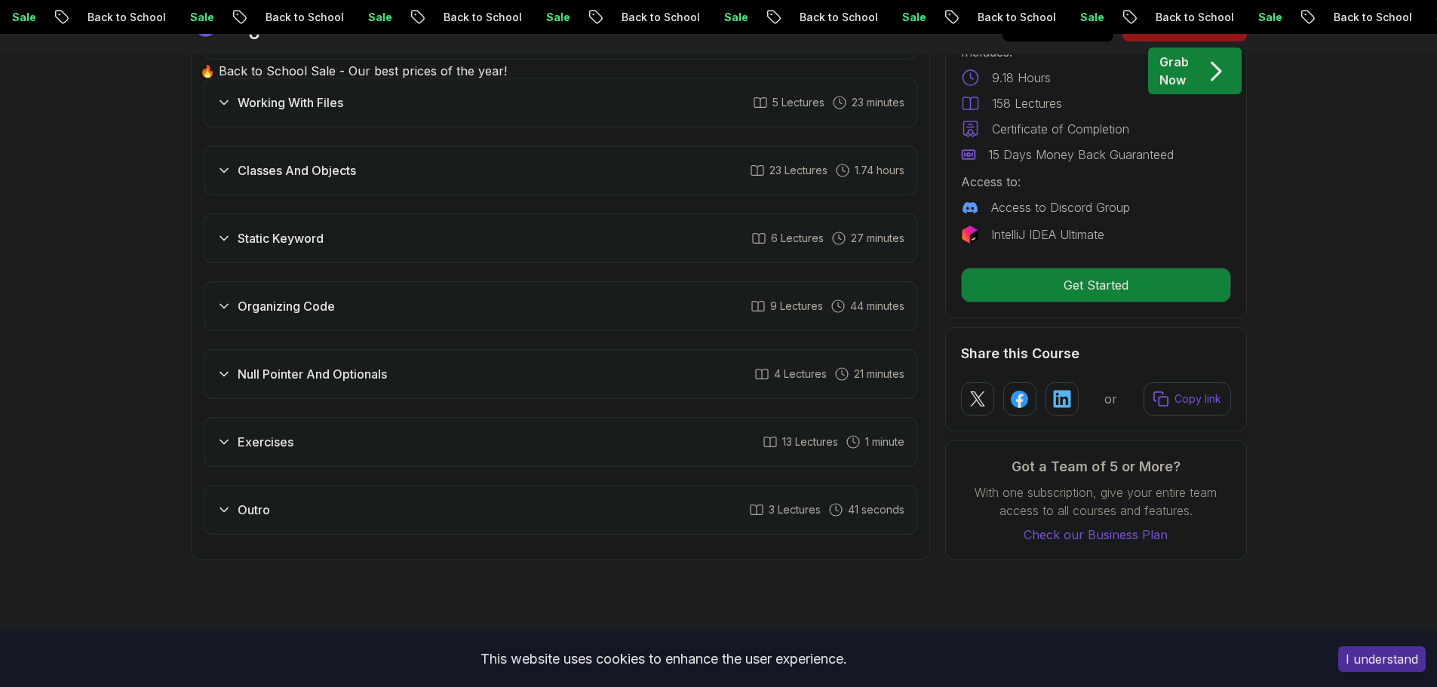
click at [223, 231] on icon at bounding box center [224, 238] width 15 height 15
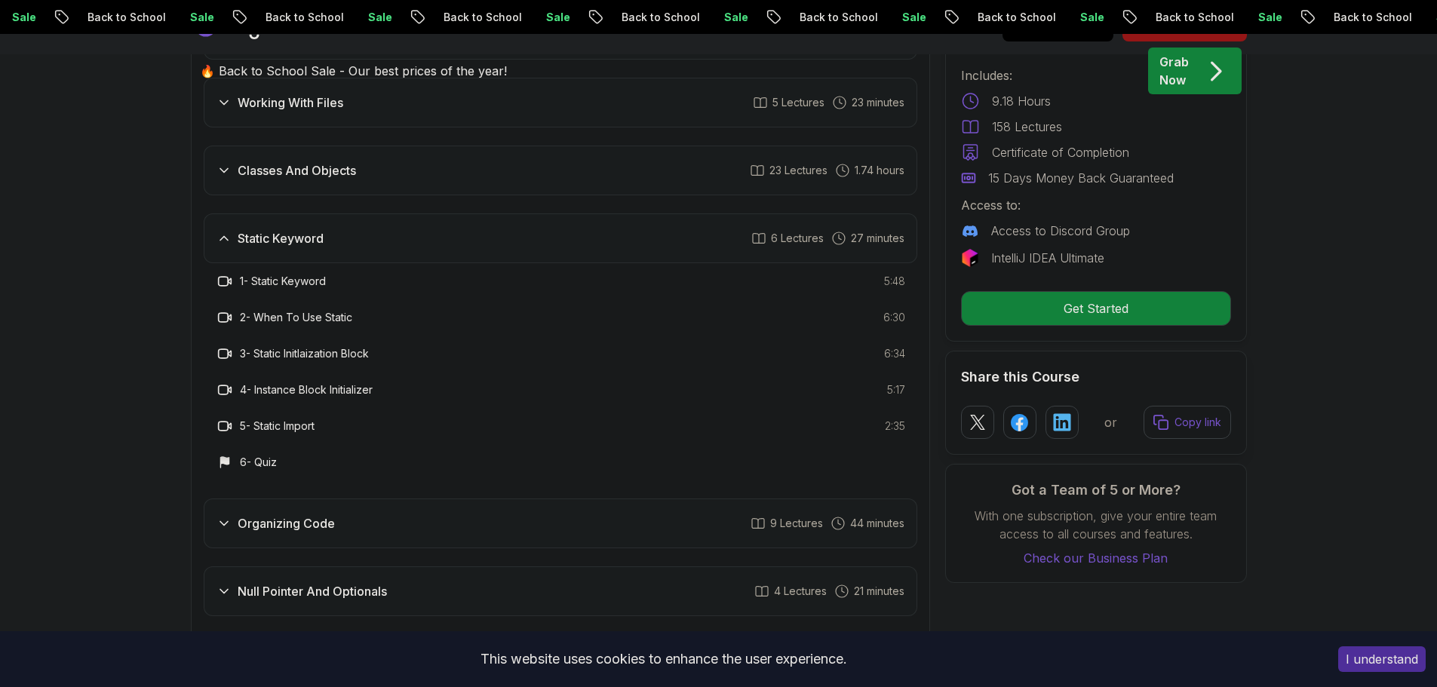
click at [223, 231] on icon at bounding box center [224, 238] width 15 height 15
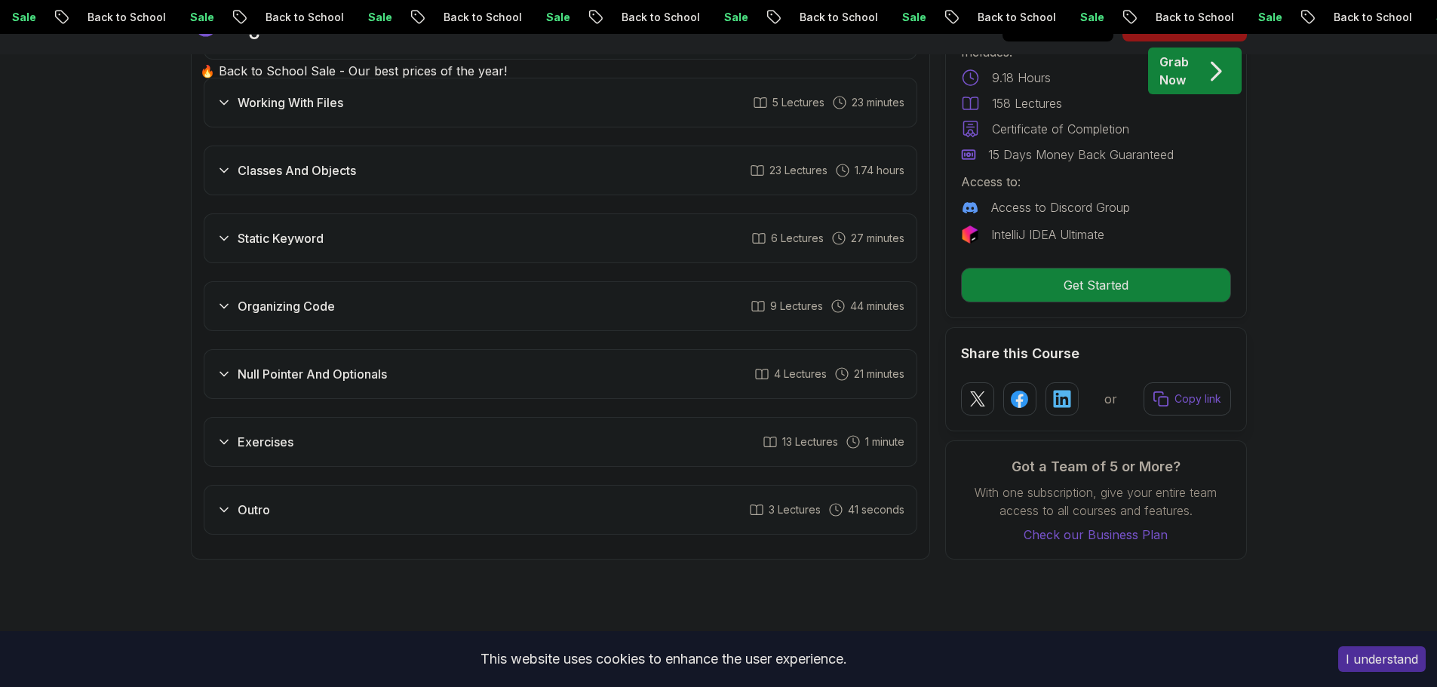
click at [223, 231] on icon at bounding box center [224, 238] width 15 height 15
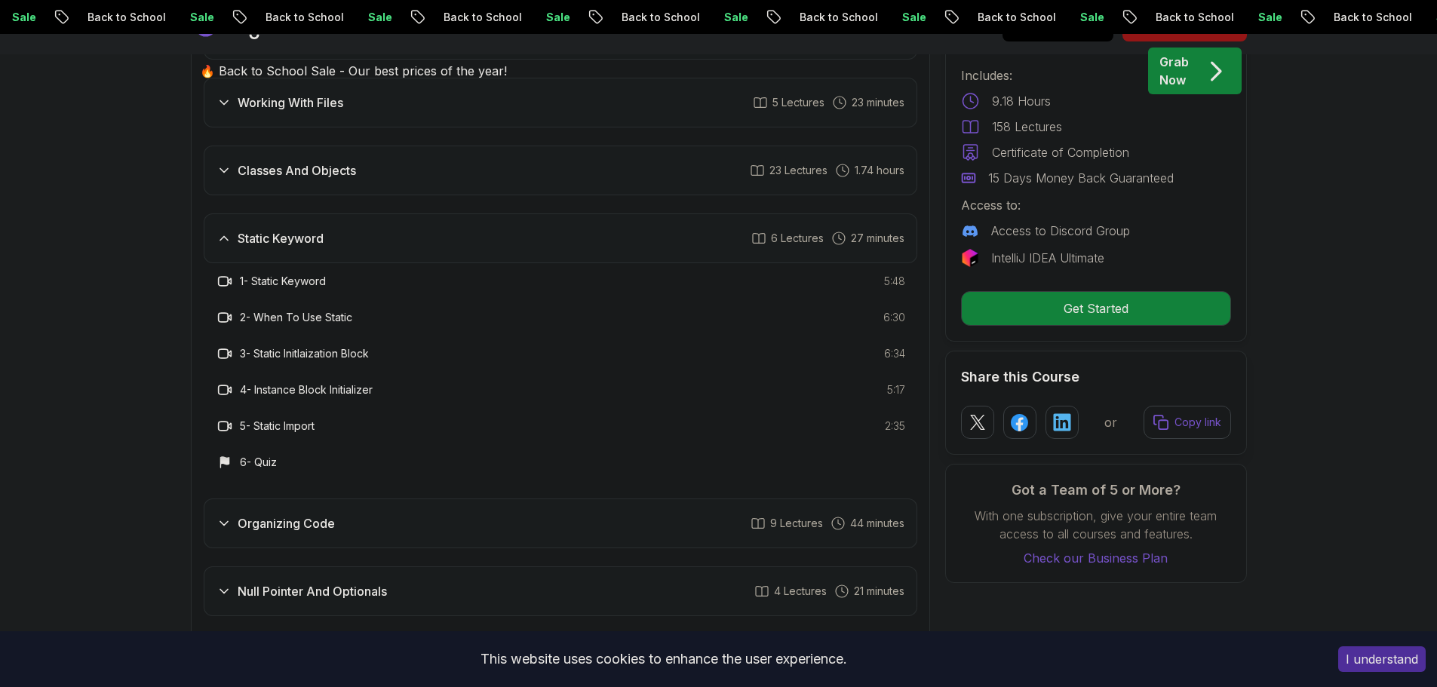
click at [223, 231] on icon at bounding box center [224, 238] width 15 height 15
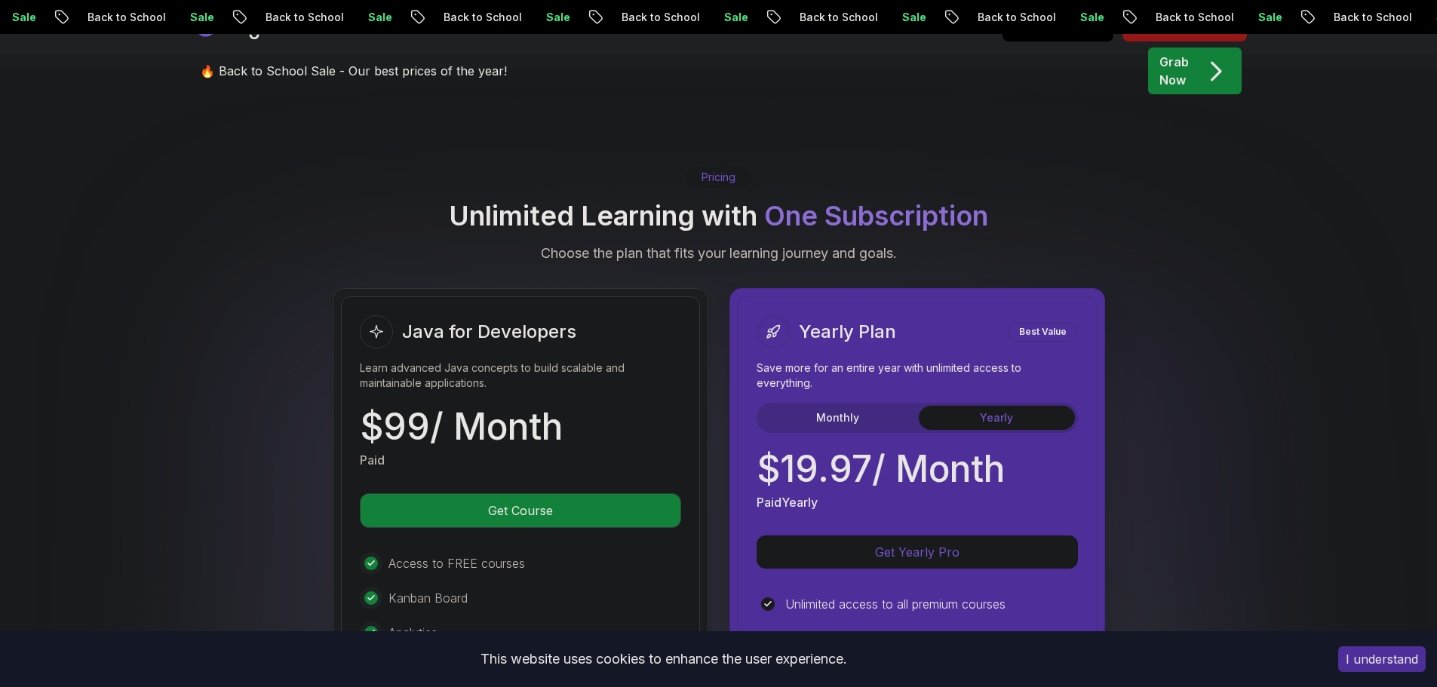
scroll to position [3497, 0]
click at [837, 407] on button "Monthly" at bounding box center [838, 419] width 156 height 24
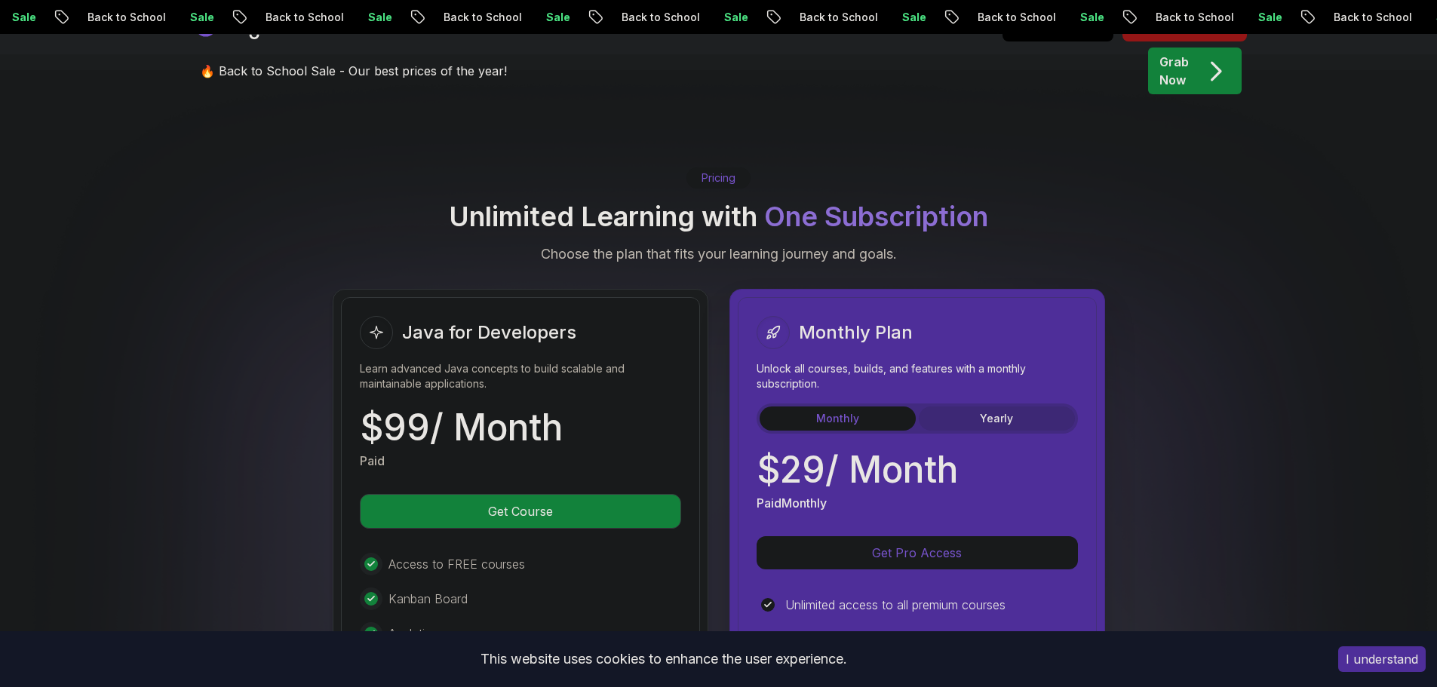
click at [980, 407] on button "Yearly" at bounding box center [997, 419] width 156 height 24
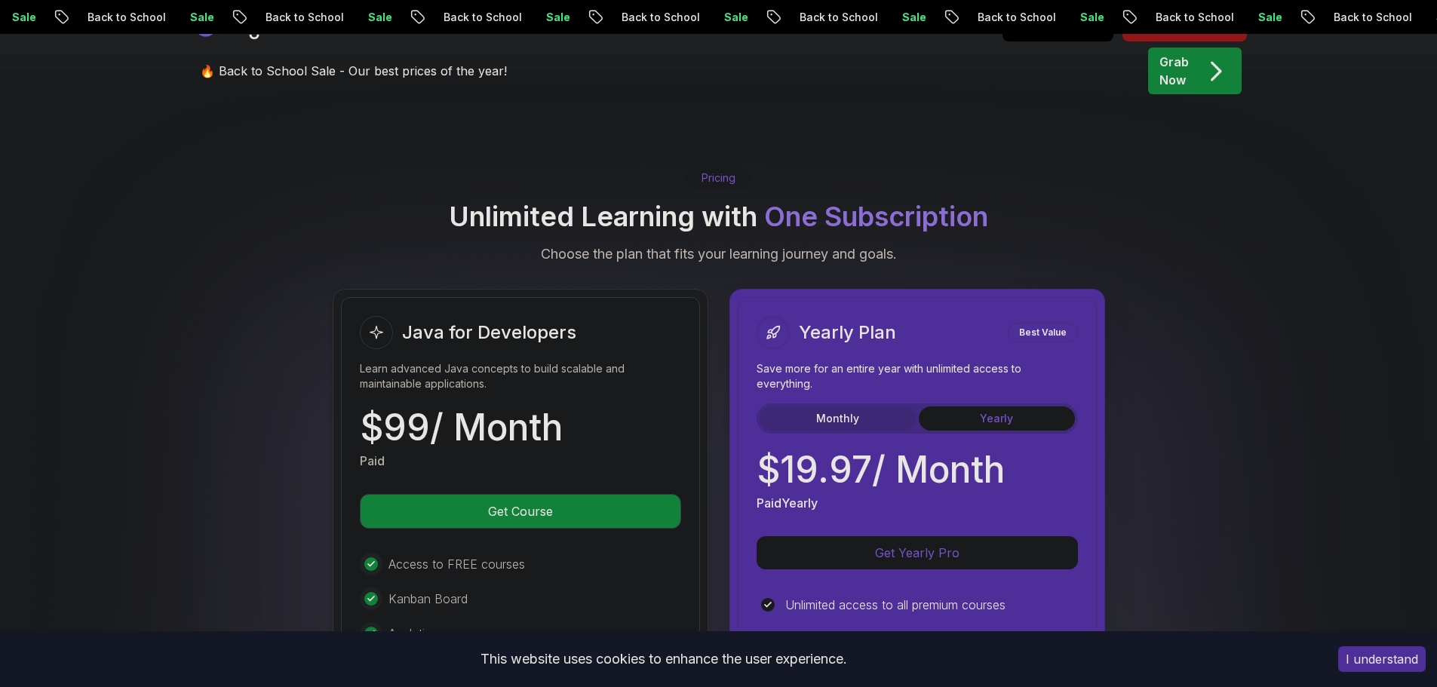
click at [867, 407] on button "Monthly" at bounding box center [838, 419] width 156 height 24
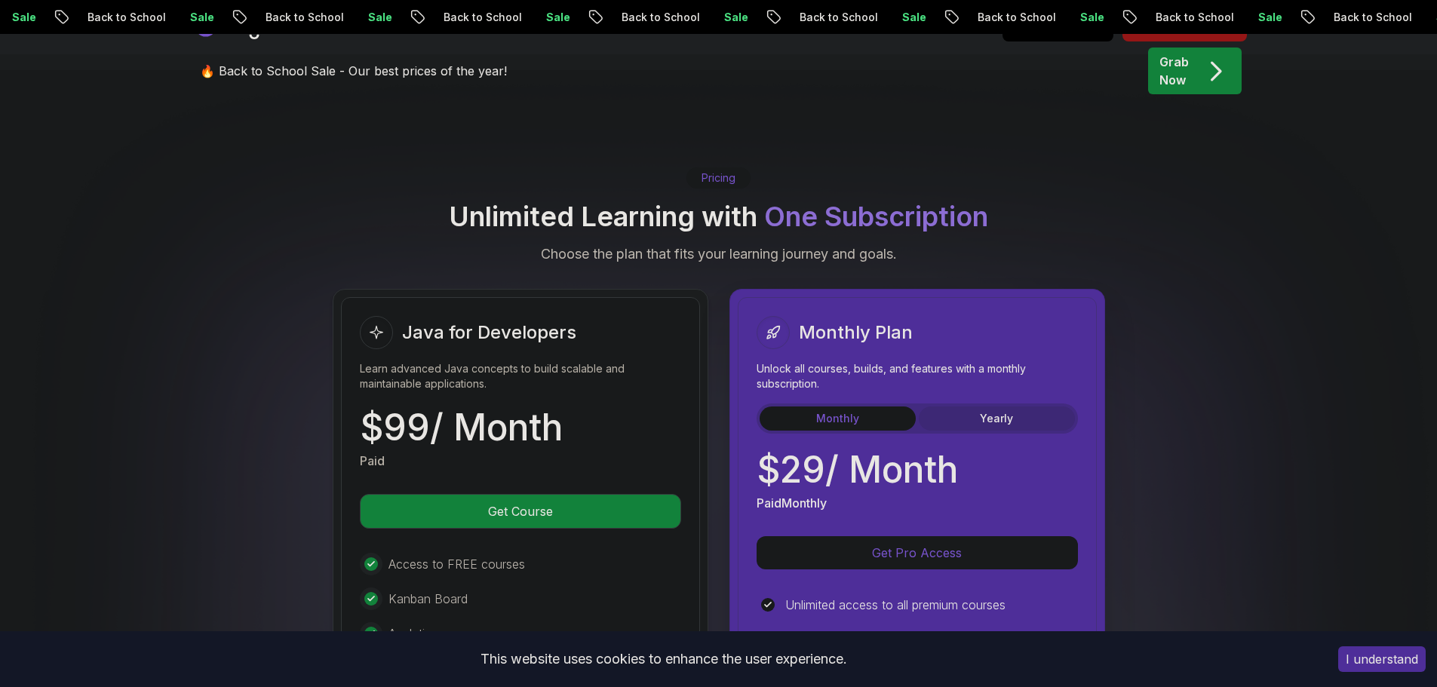
click at [944, 407] on button "Yearly" at bounding box center [997, 419] width 156 height 24
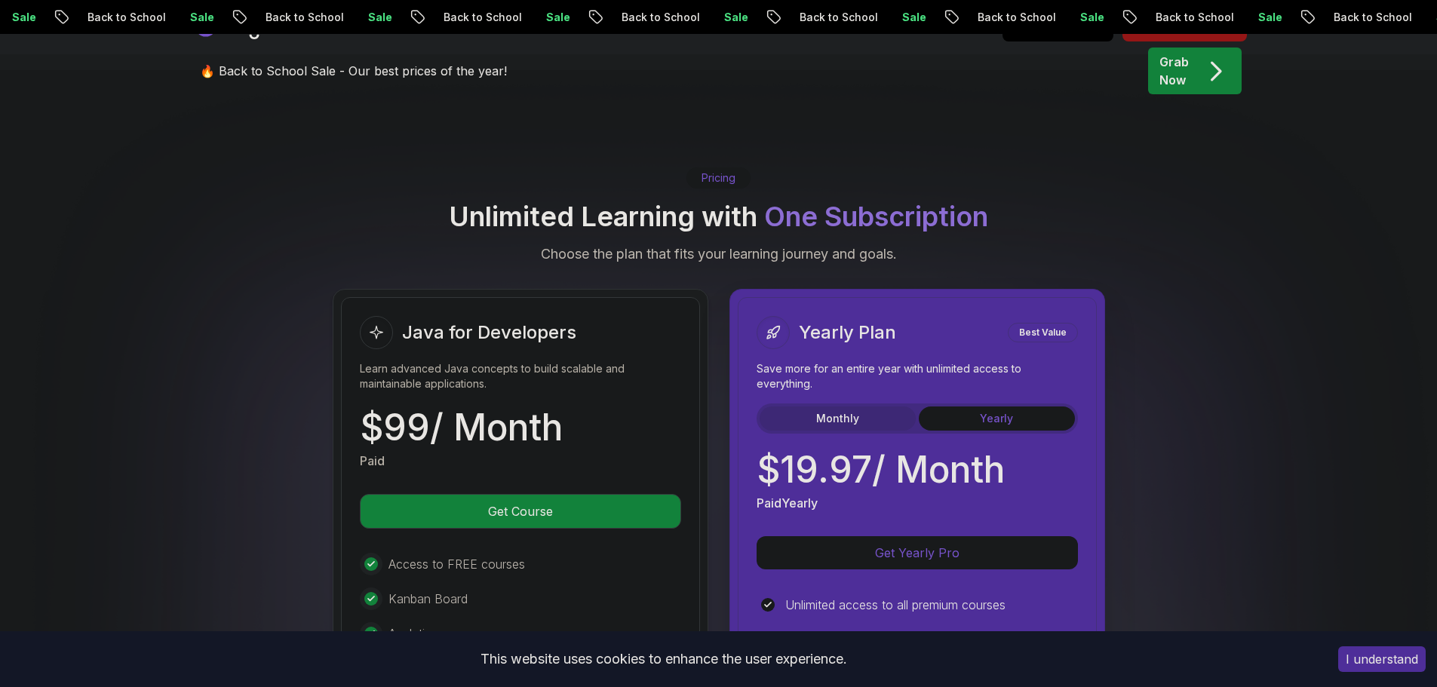
click at [864, 407] on button "Monthly" at bounding box center [838, 419] width 156 height 24
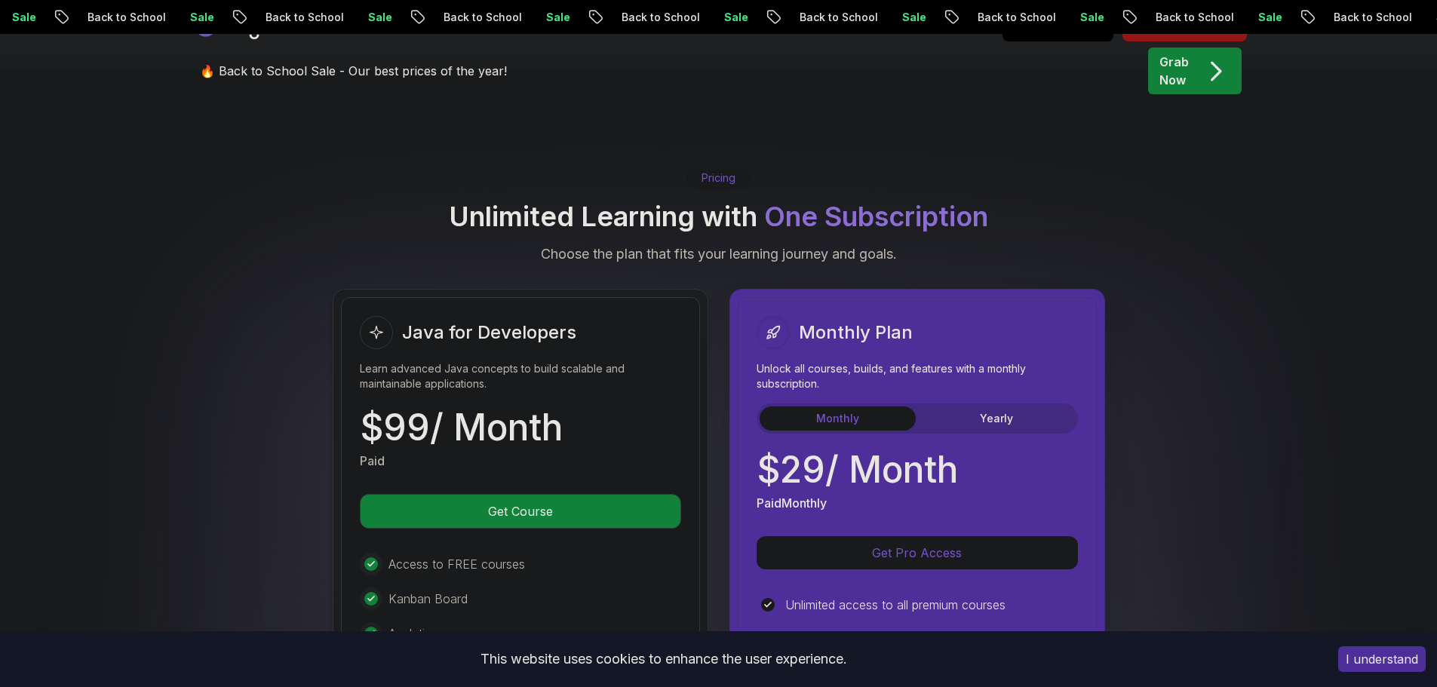
click at [949, 404] on div "Monthly Yearly" at bounding box center [917, 419] width 321 height 30
click at [950, 407] on button "Yearly" at bounding box center [997, 419] width 156 height 24
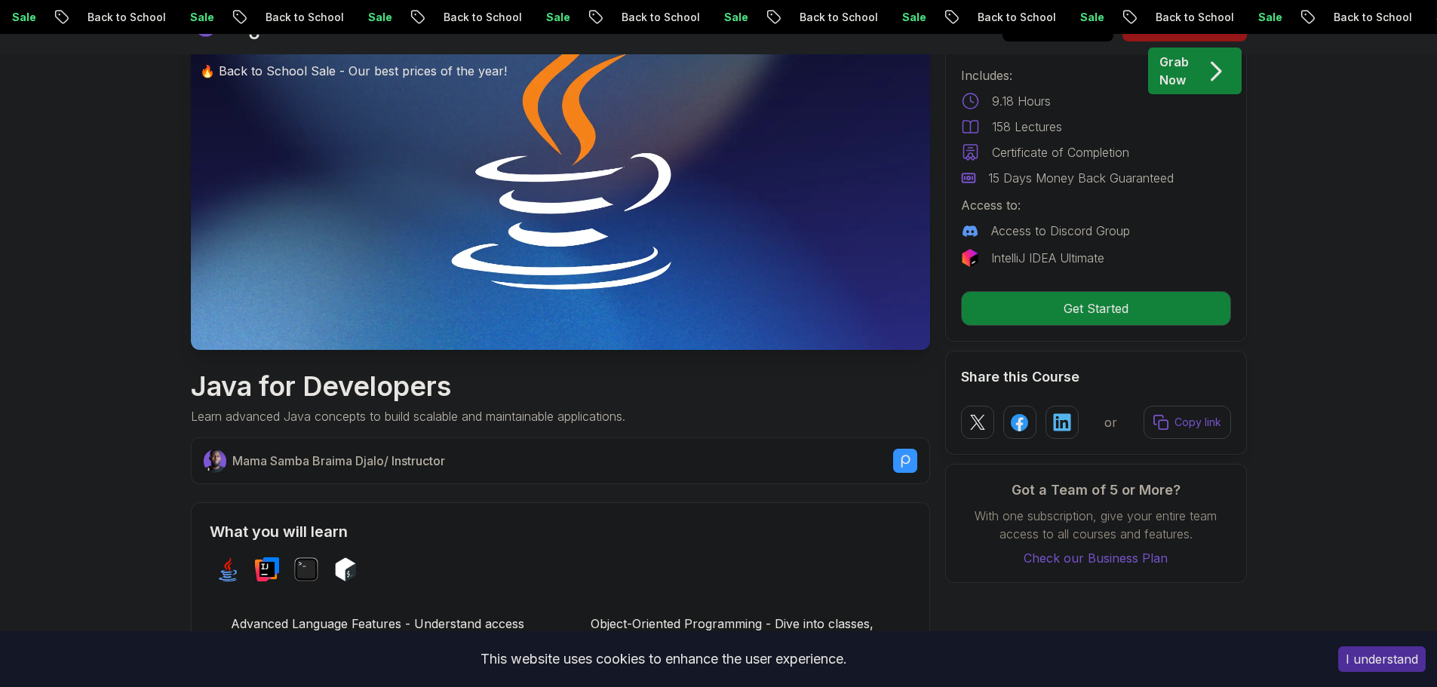
scroll to position [0, 0]
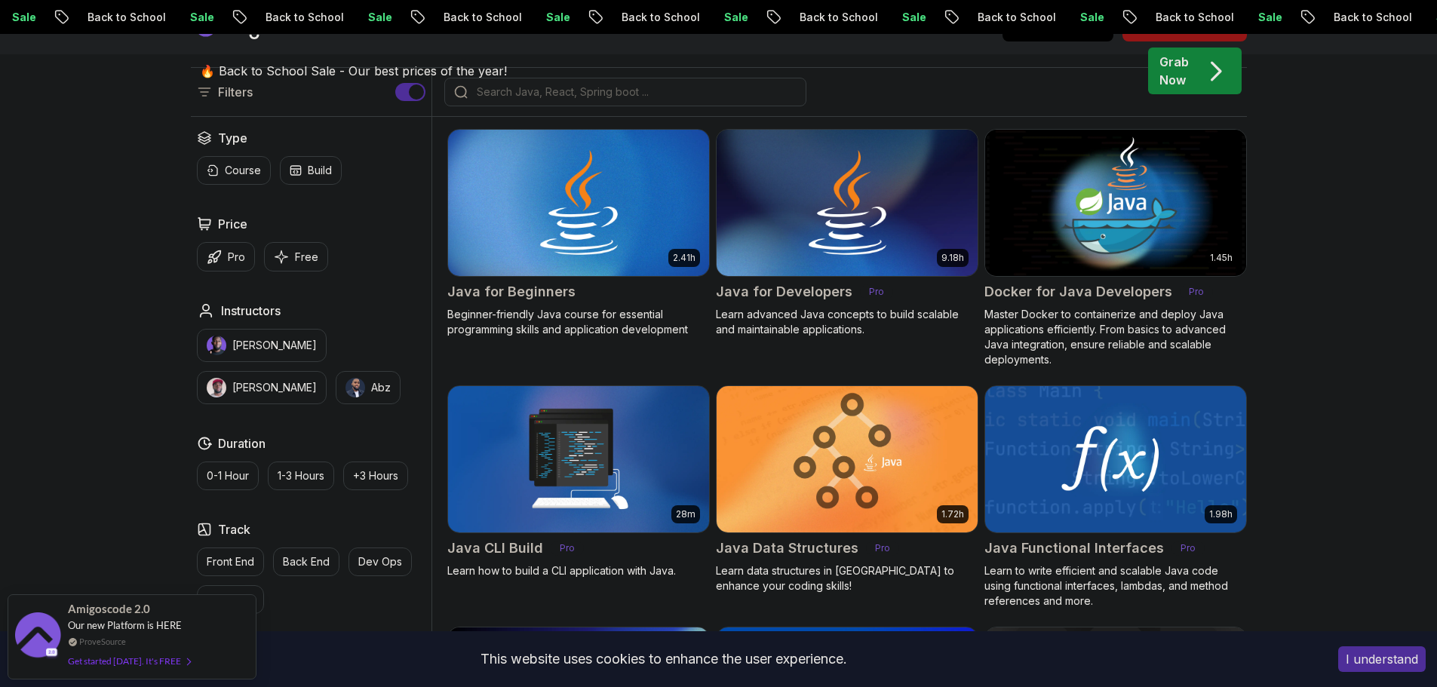
scroll to position [453, 0]
click at [291, 255] on button "Free" at bounding box center [296, 255] width 64 height 29
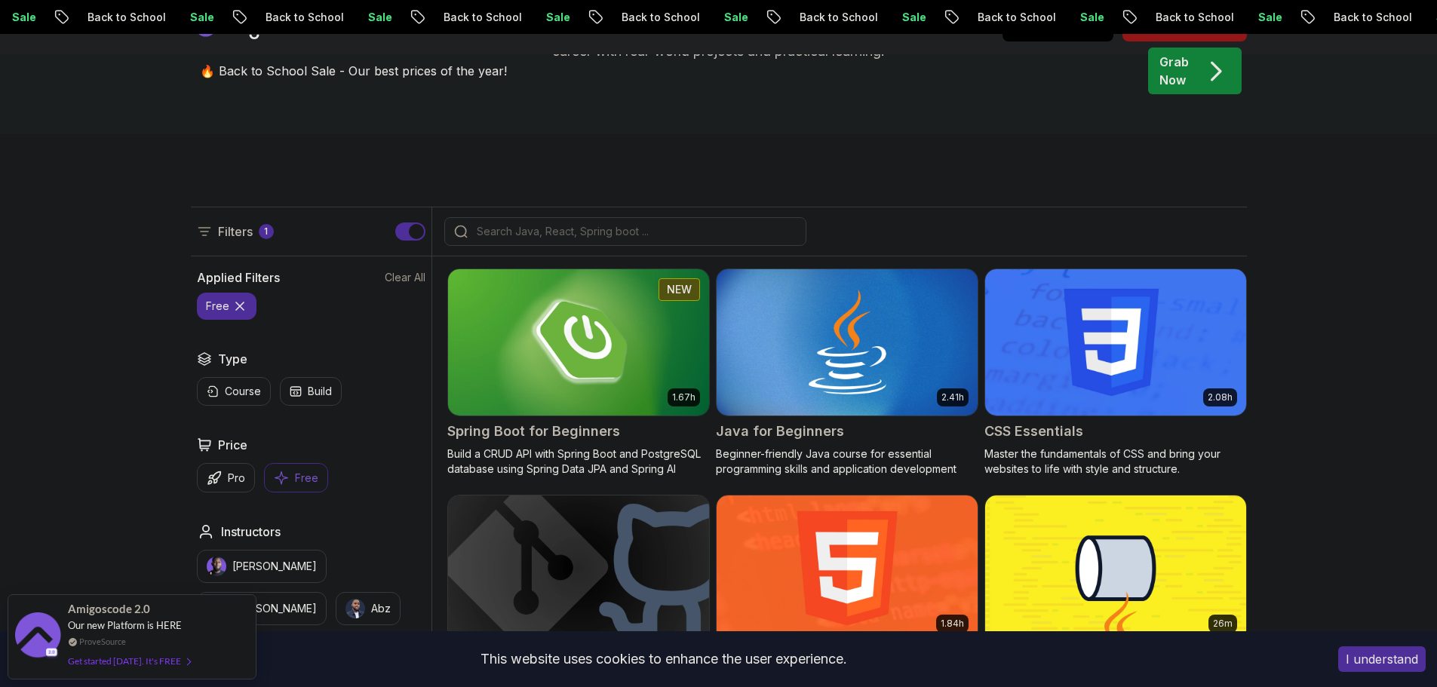
scroll to position [250, 0]
